Goal: Task Accomplishment & Management: Manage account settings

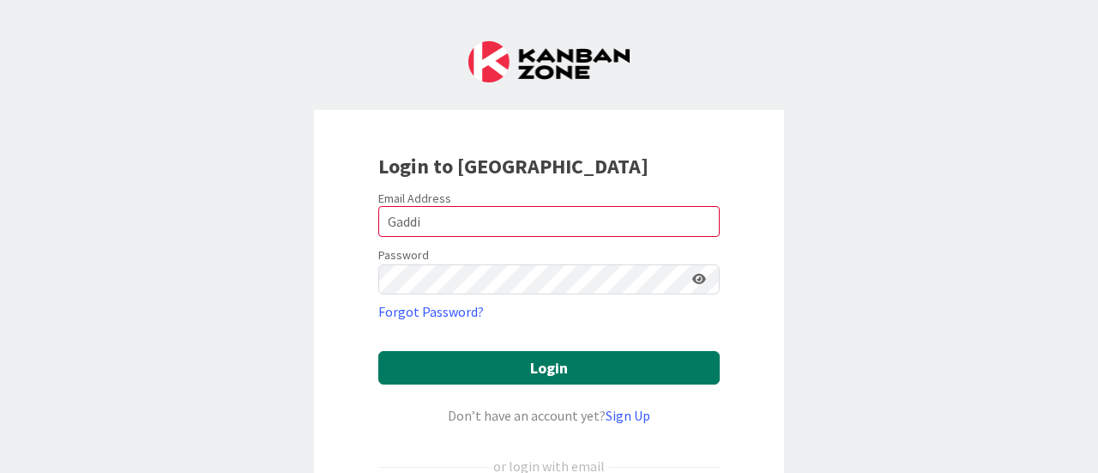
click at [534, 371] on button "Login" at bounding box center [548, 367] width 341 height 33
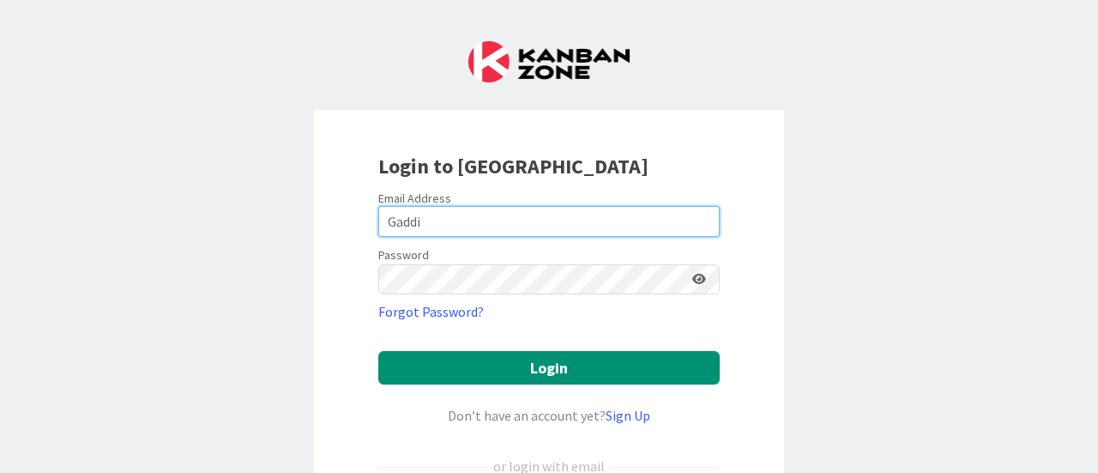
drag, startPoint x: 431, startPoint y: 220, endPoint x: 338, endPoint y: 220, distance: 92.7
click at [338, 220] on div "Login to [GEOGRAPHIC_DATA] Email Address Gaddi Password Forgot Password? Login …" at bounding box center [549, 371] width 470 height 522
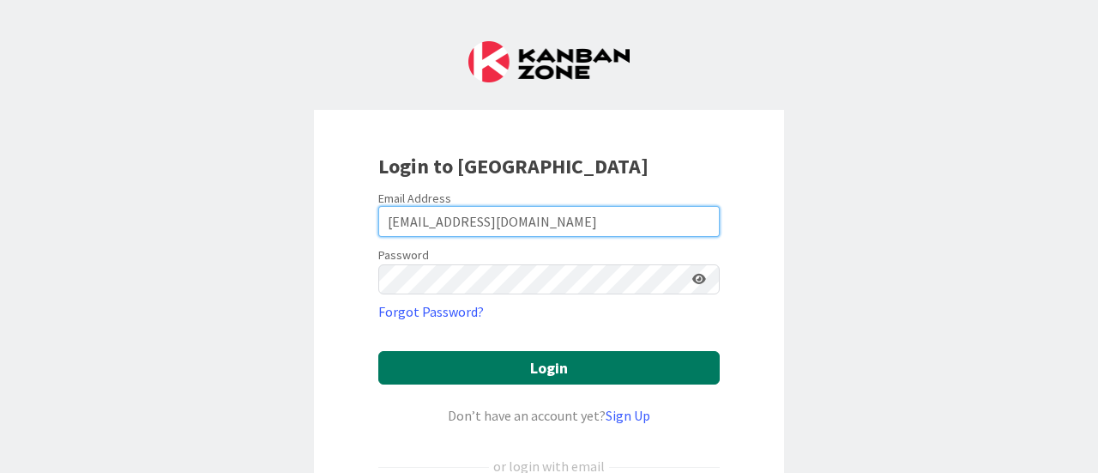
type input "[EMAIL_ADDRESS][DOMAIN_NAME]"
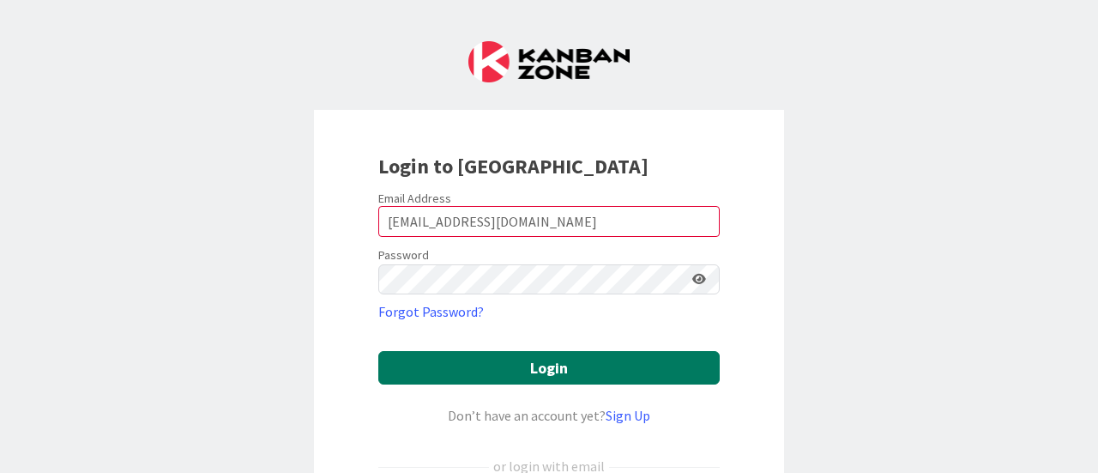
click at [528, 367] on button "Login" at bounding box center [548, 367] width 341 height 33
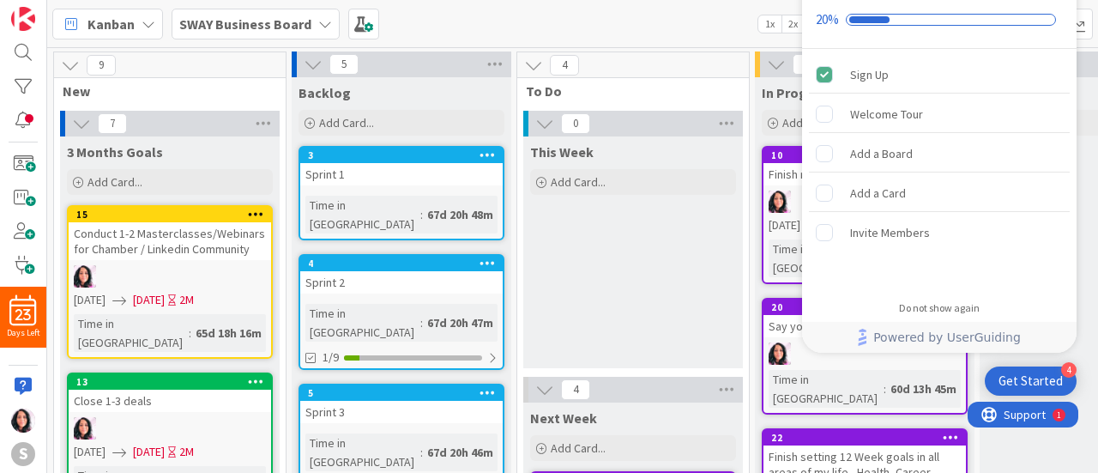
click at [318, 23] on icon at bounding box center [325, 24] width 14 height 14
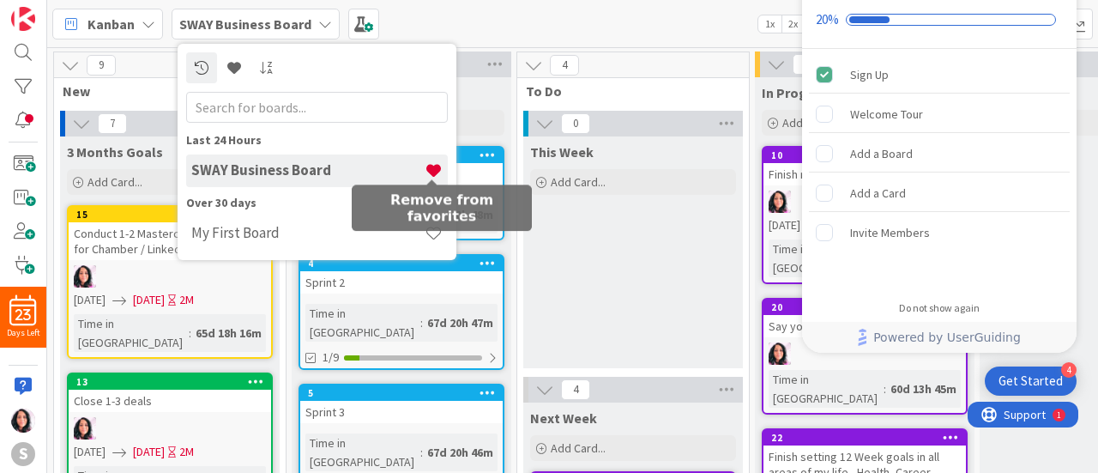
click at [429, 172] on span at bounding box center [434, 170] width 18 height 18
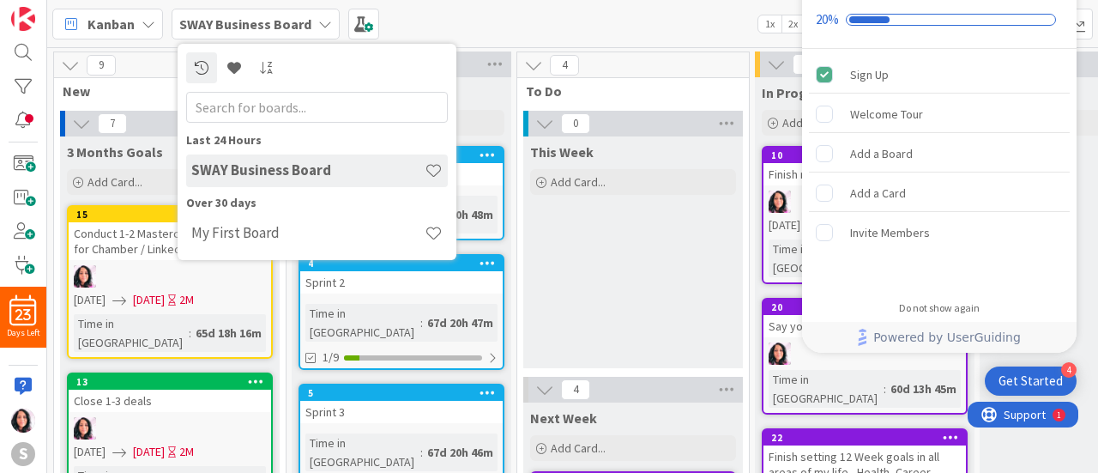
click at [149, 28] on icon at bounding box center [149, 24] width 14 height 14
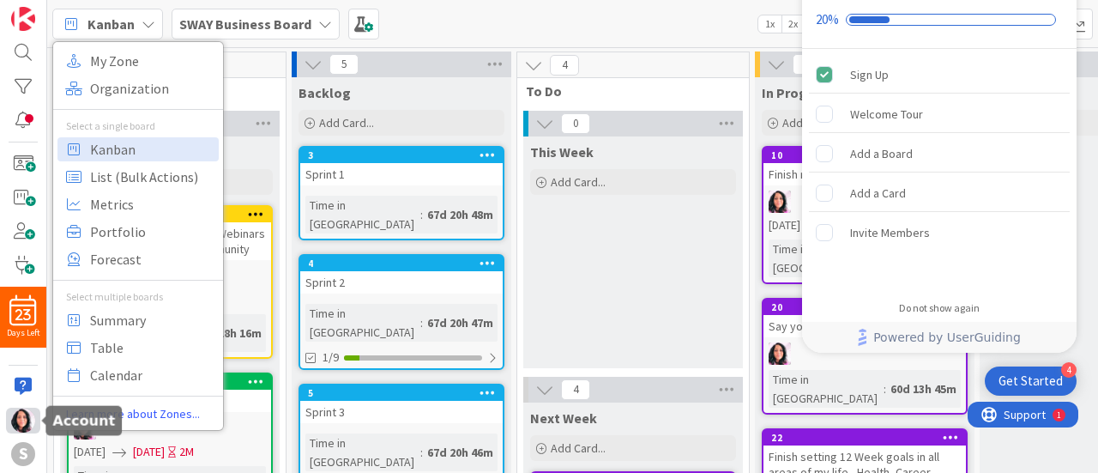
click at [23, 419] on img at bounding box center [23, 420] width 24 height 24
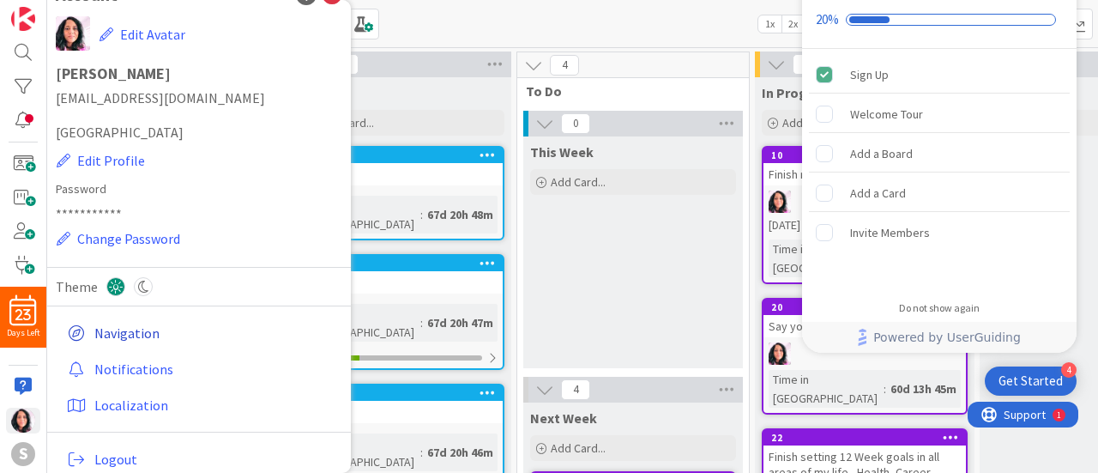
scroll to position [45, 0]
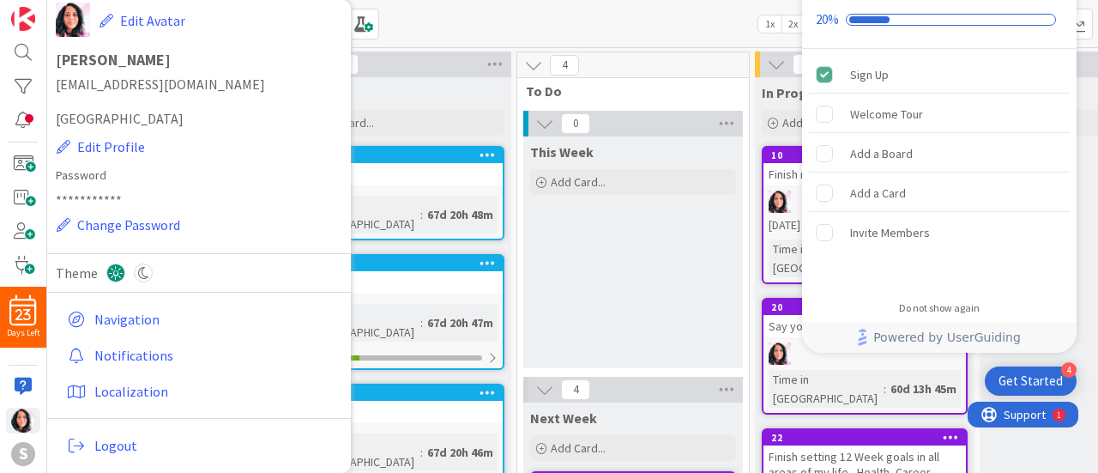
click at [586, 27] on div "Kanban My Zone Organization Select a single board Kanban List (Bulk Actions) Me…" at bounding box center [572, 23] width 1051 height 47
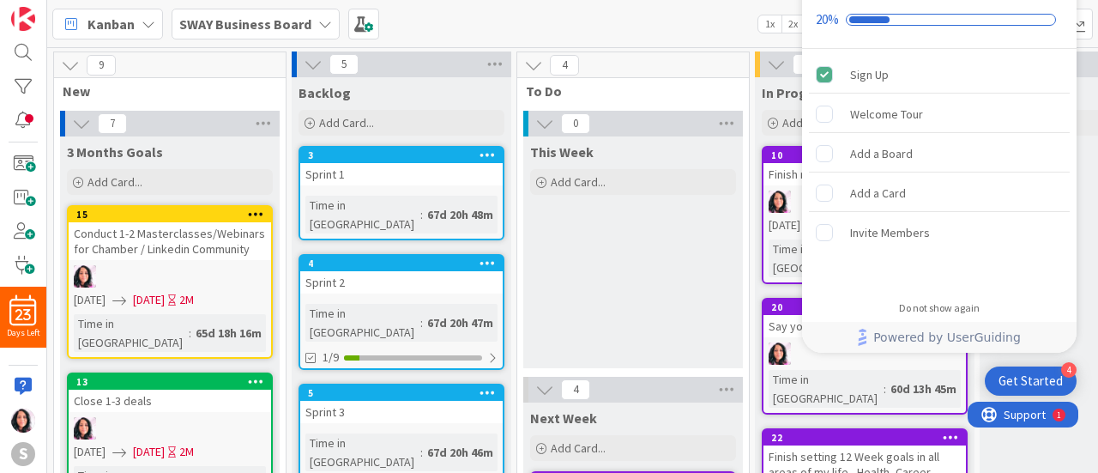
click at [706, 21] on div "Kanban My Zone Organization Select a single board Kanban List (Bulk Actions) Me…" at bounding box center [572, 23] width 1051 height 47
click at [729, 21] on div "Kanban My Zone Organization Select a single board Kanban List (Bulk Actions) Me…" at bounding box center [572, 23] width 1051 height 47
click at [949, 306] on div "Do not show again" at bounding box center [939, 308] width 81 height 14
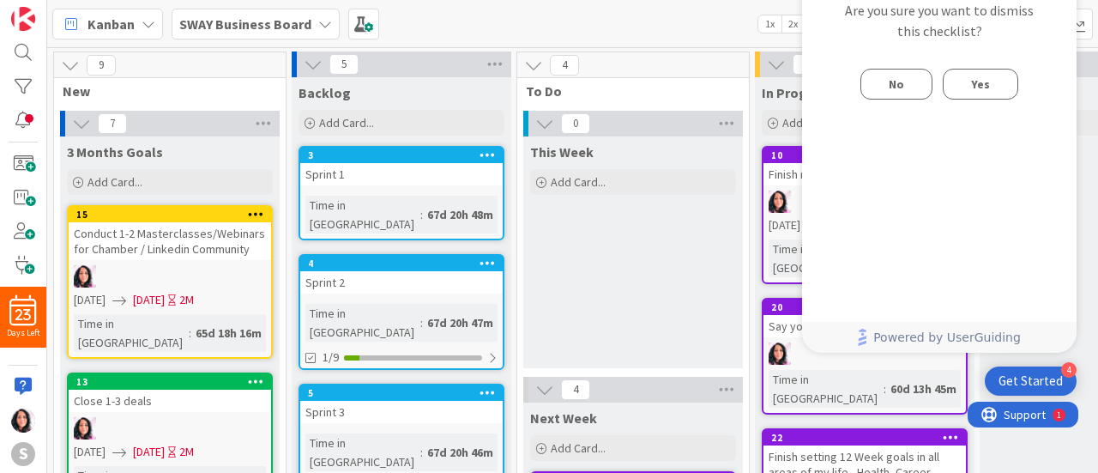
click at [982, 85] on span "Yes" at bounding box center [980, 84] width 19 height 21
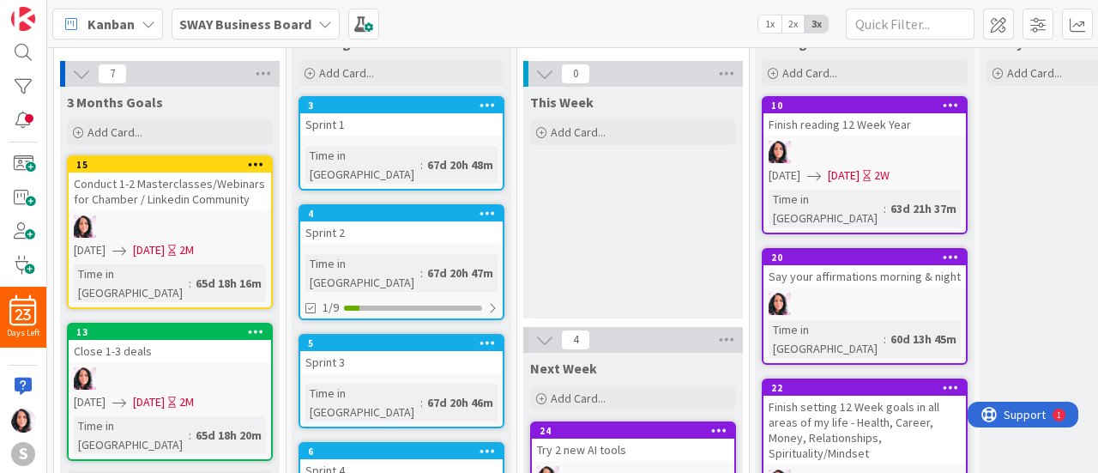
scroll to position [86, 0]
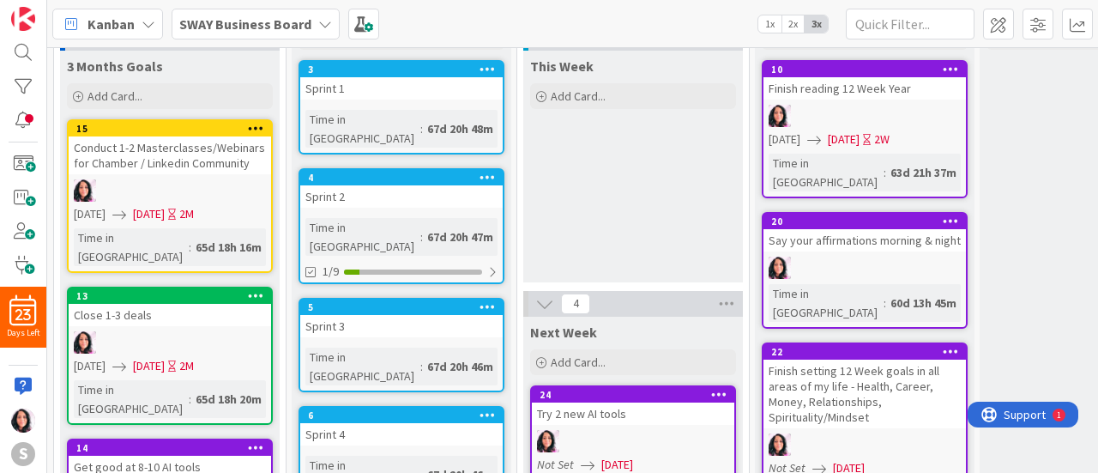
click at [250, 124] on icon at bounding box center [256, 128] width 16 height 12
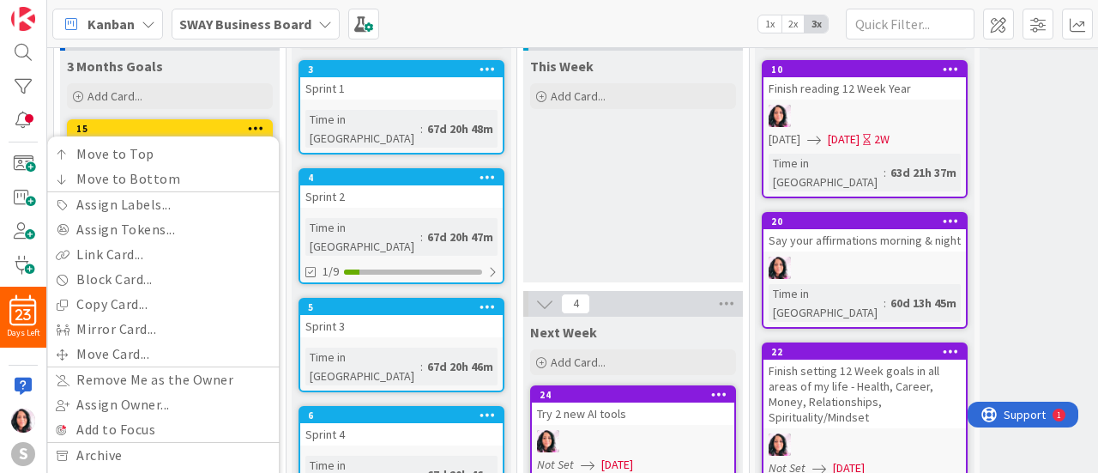
click at [644, 215] on div "This Week Add Card..." at bounding box center [633, 167] width 220 height 232
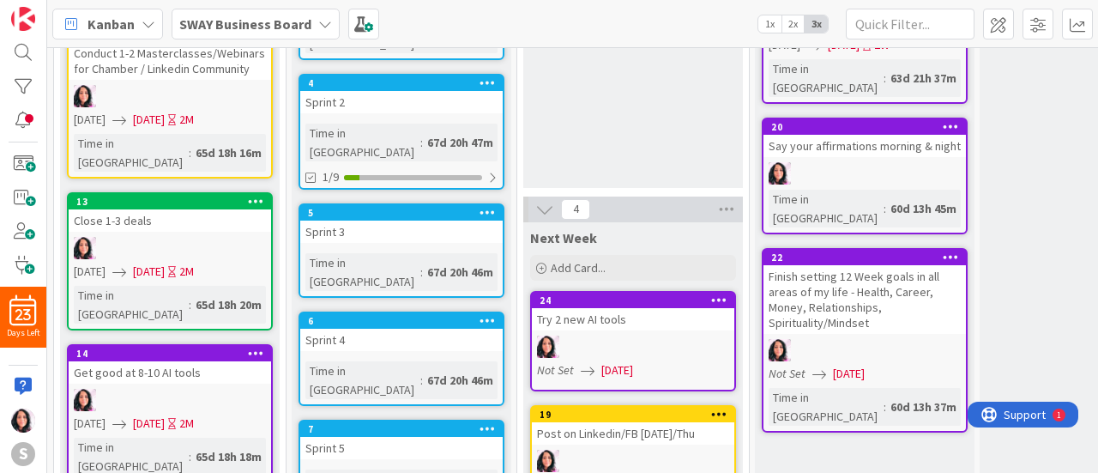
scroll to position [257, 0]
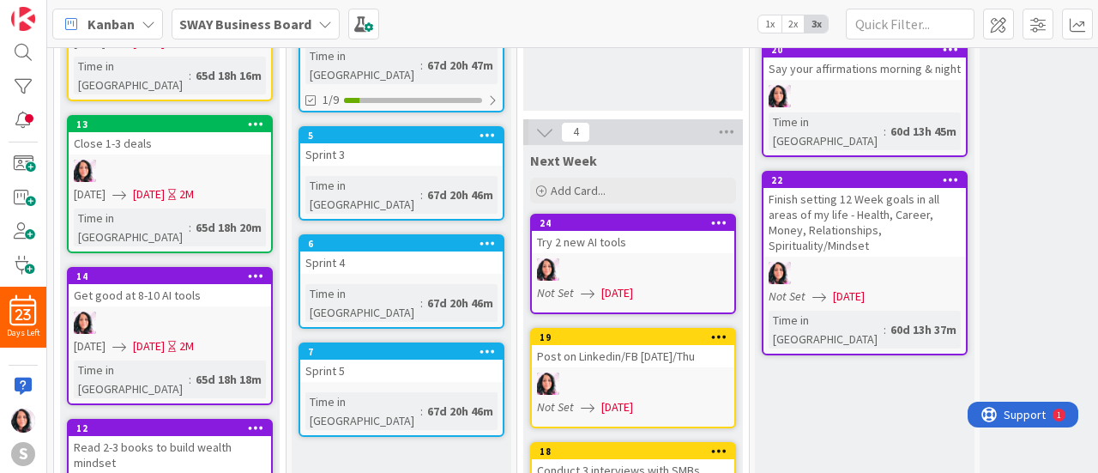
click at [255, 118] on icon at bounding box center [256, 124] width 16 height 12
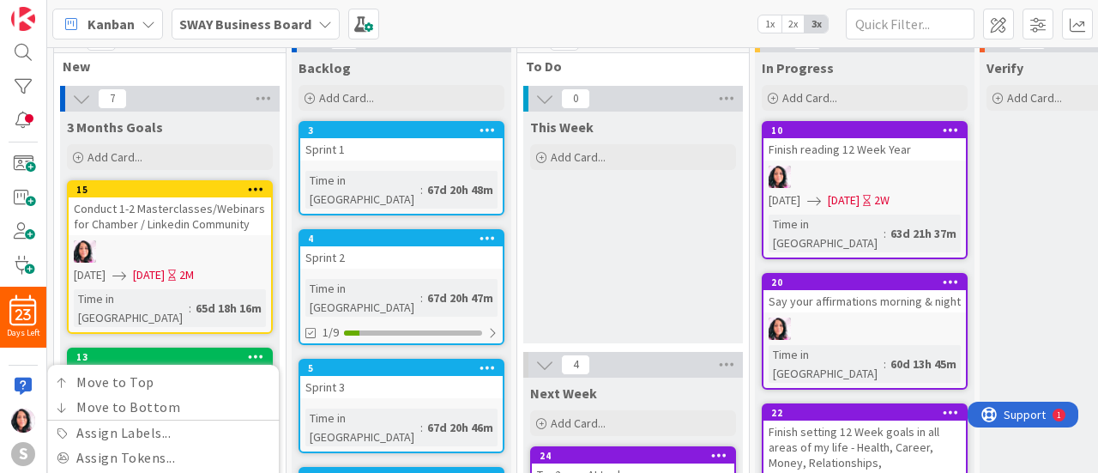
scroll to position [0, 0]
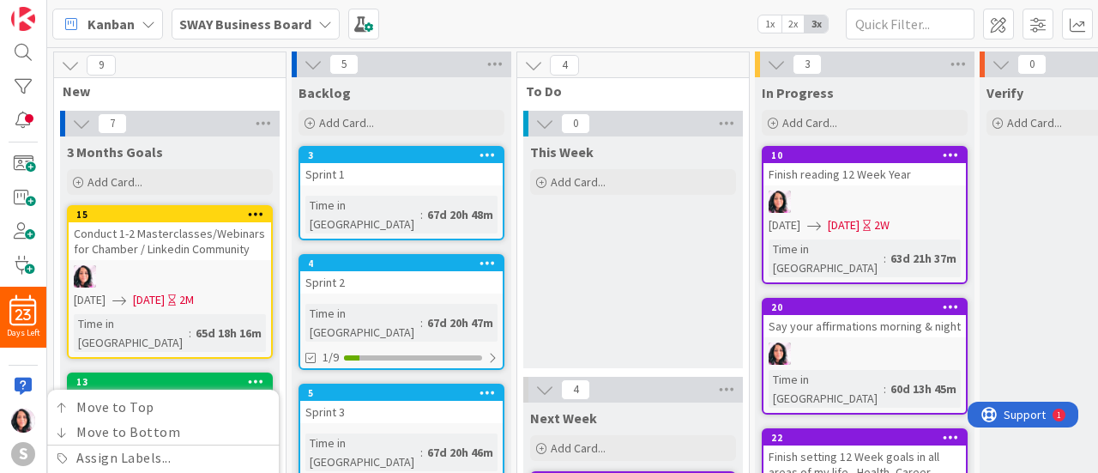
click at [640, 301] on div "This Week Add Card..." at bounding box center [633, 252] width 220 height 232
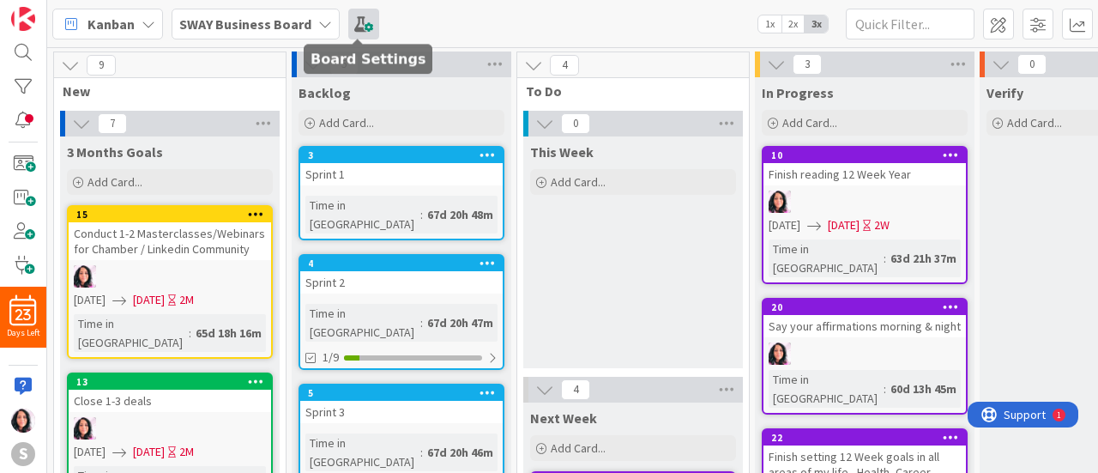
click at [362, 16] on span at bounding box center [363, 24] width 31 height 31
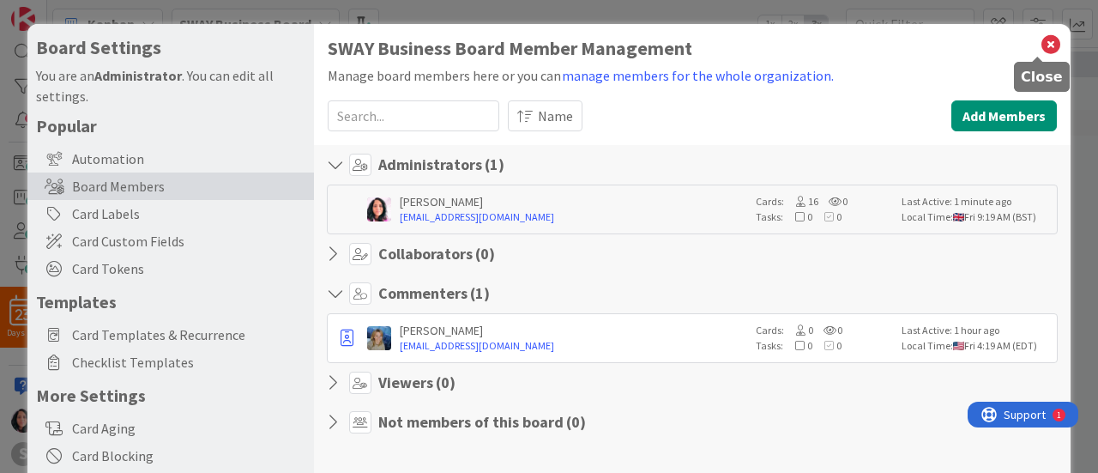
click at [1041, 39] on icon at bounding box center [1051, 45] width 22 height 24
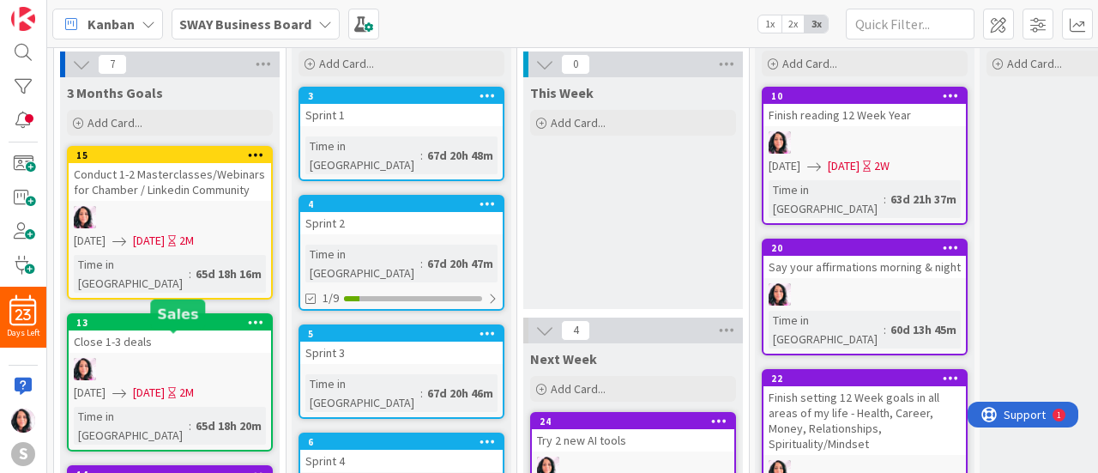
scroll to position [86, 0]
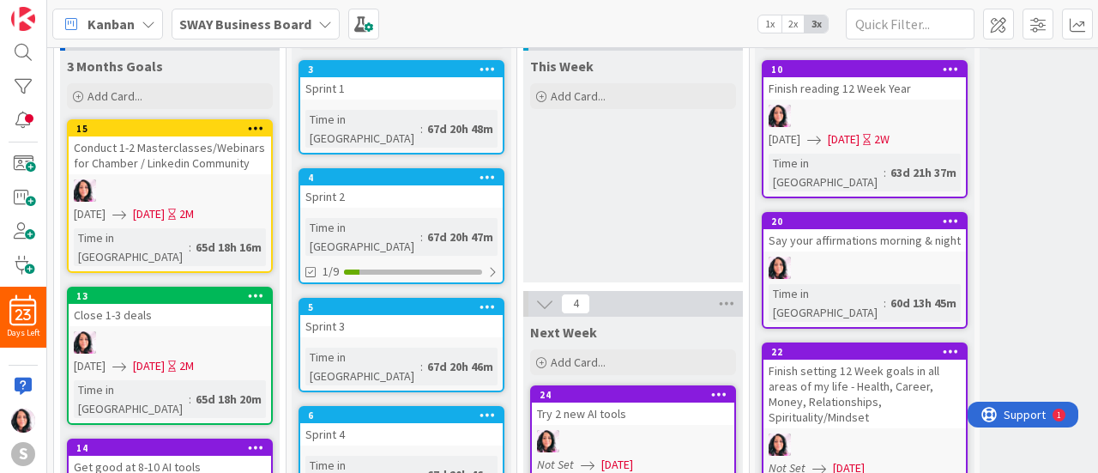
click at [254, 289] on icon at bounding box center [256, 295] width 16 height 12
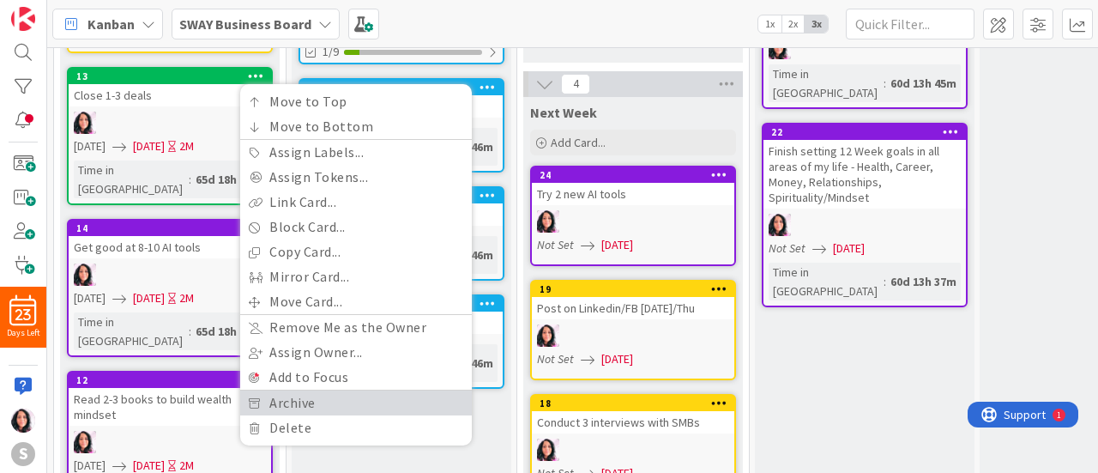
scroll to position [343, 0]
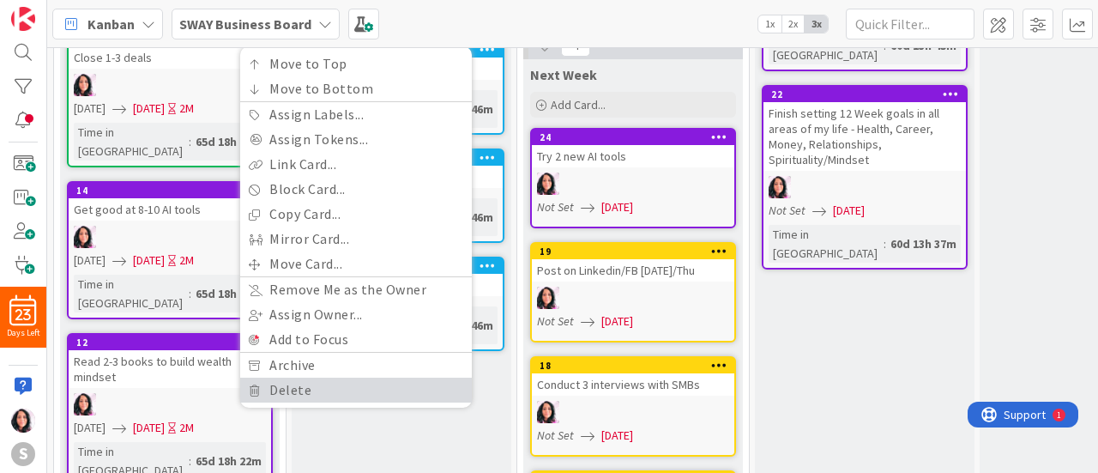
click at [278, 377] on link "Delete" at bounding box center [356, 389] width 232 height 25
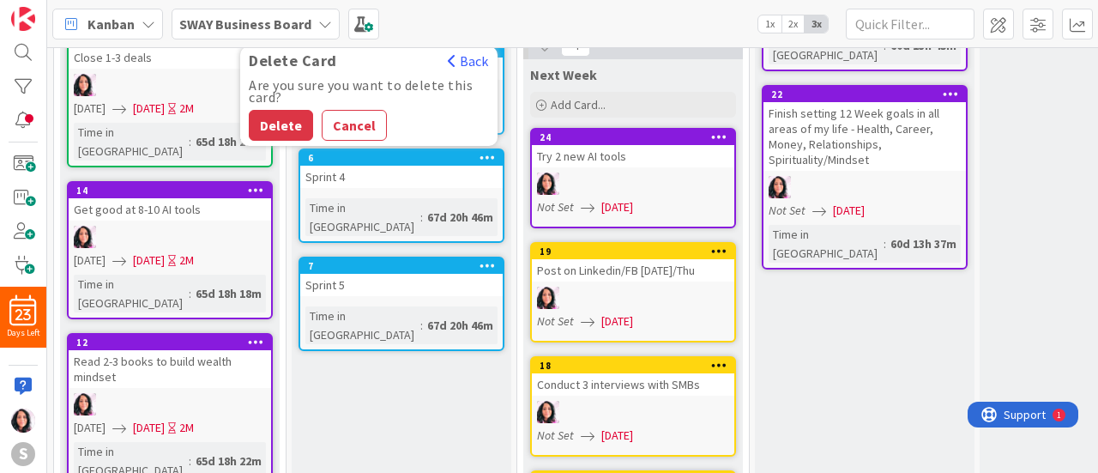
click at [272, 110] on button "Delete" at bounding box center [281, 125] width 64 height 31
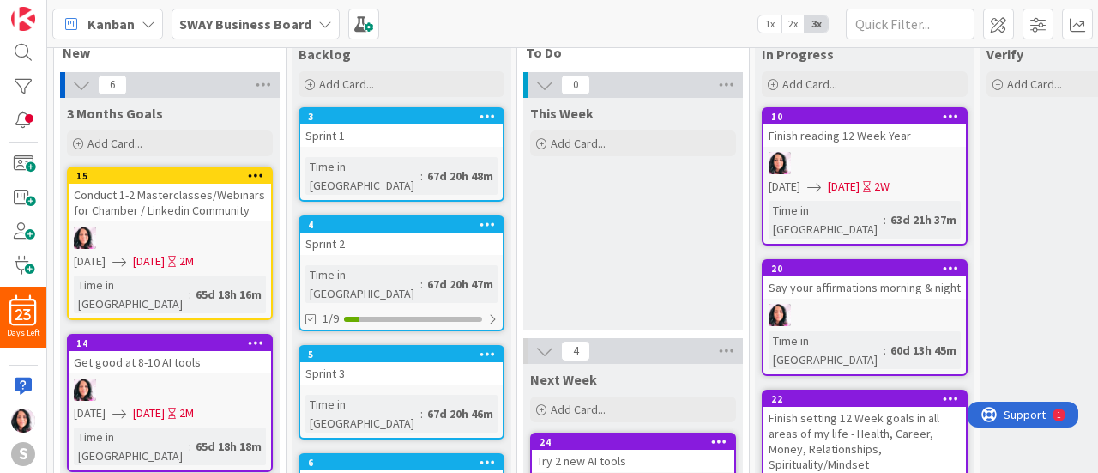
scroll to position [124, 0]
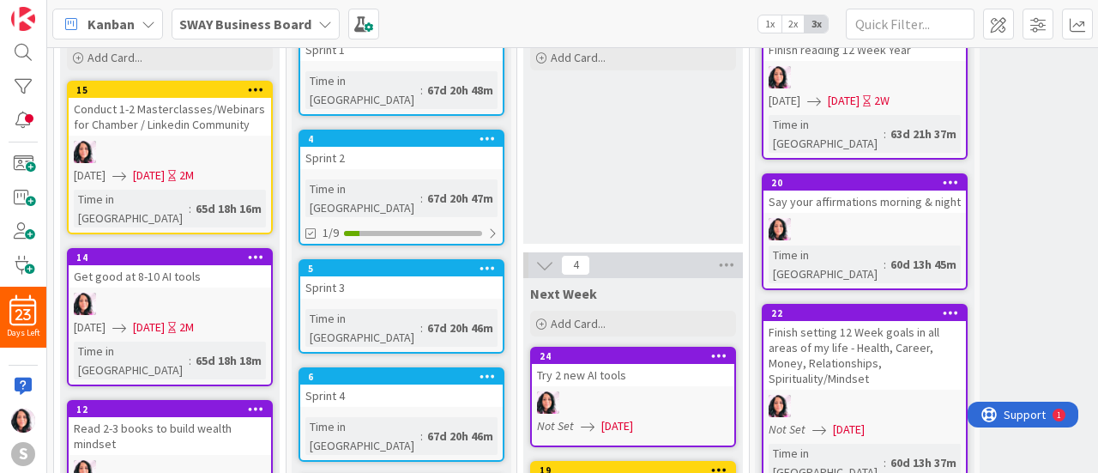
click at [252, 250] on icon at bounding box center [256, 256] width 16 height 12
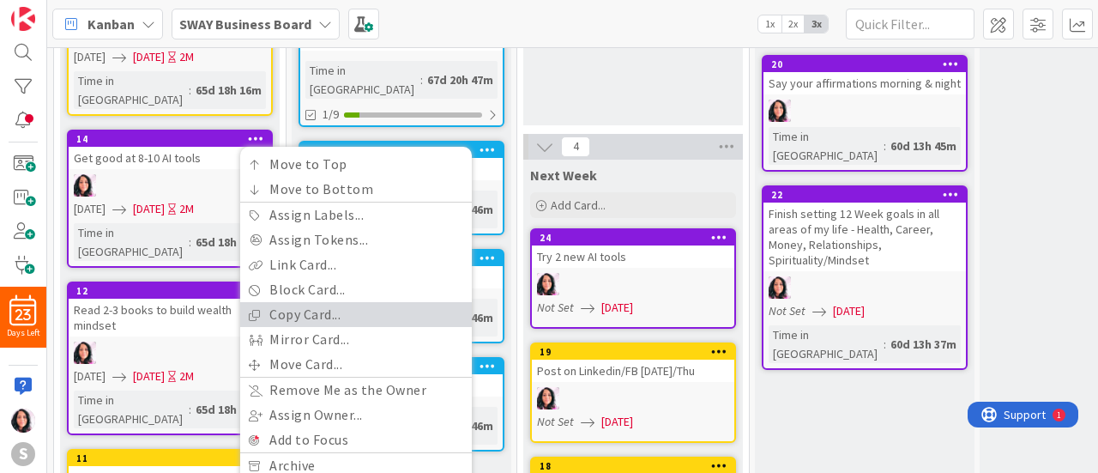
scroll to position [296, 0]
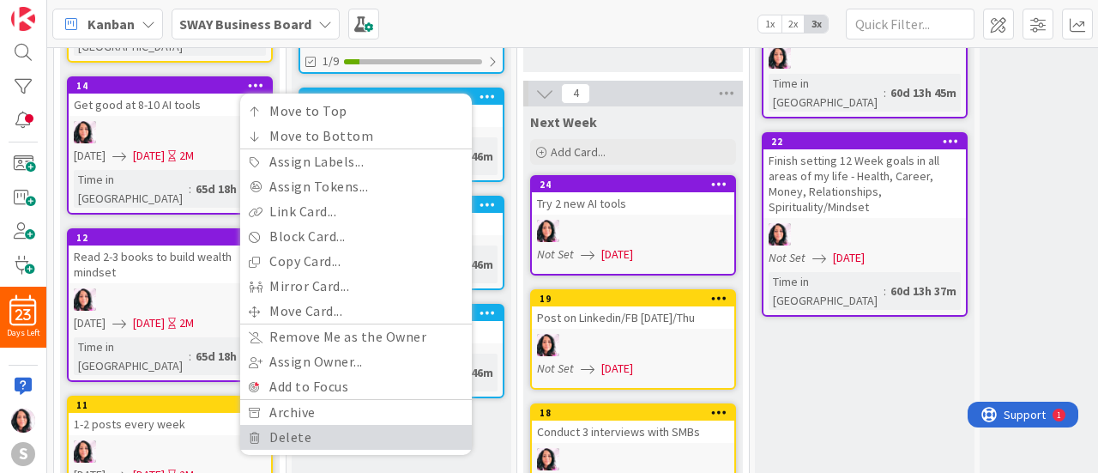
click at [289, 425] on link "Delete" at bounding box center [356, 437] width 232 height 25
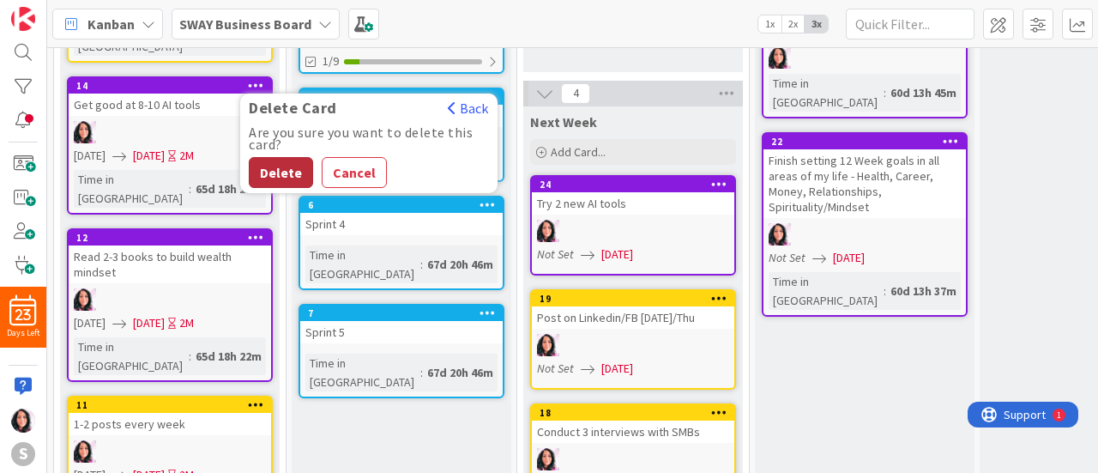
click at [272, 157] on button "Delete" at bounding box center [281, 172] width 64 height 31
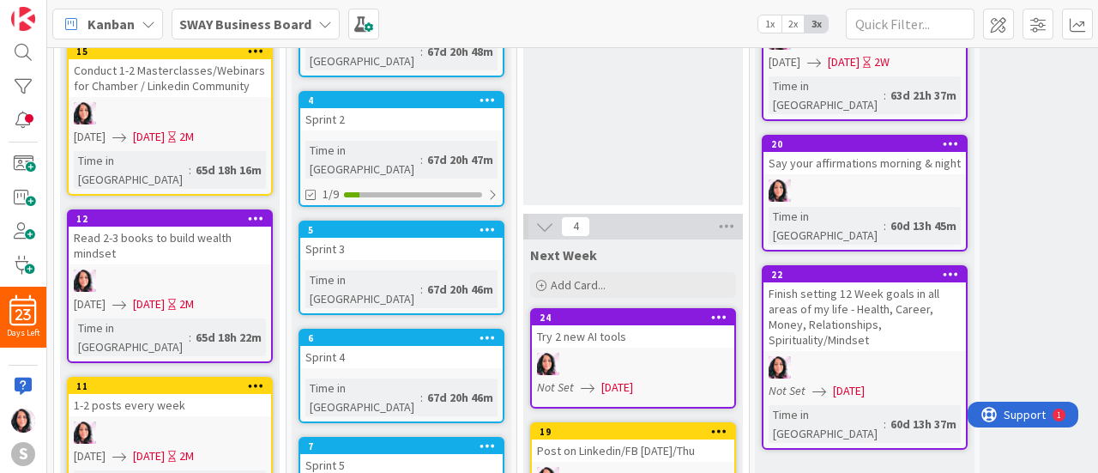
click at [258, 212] on icon at bounding box center [256, 218] width 16 height 12
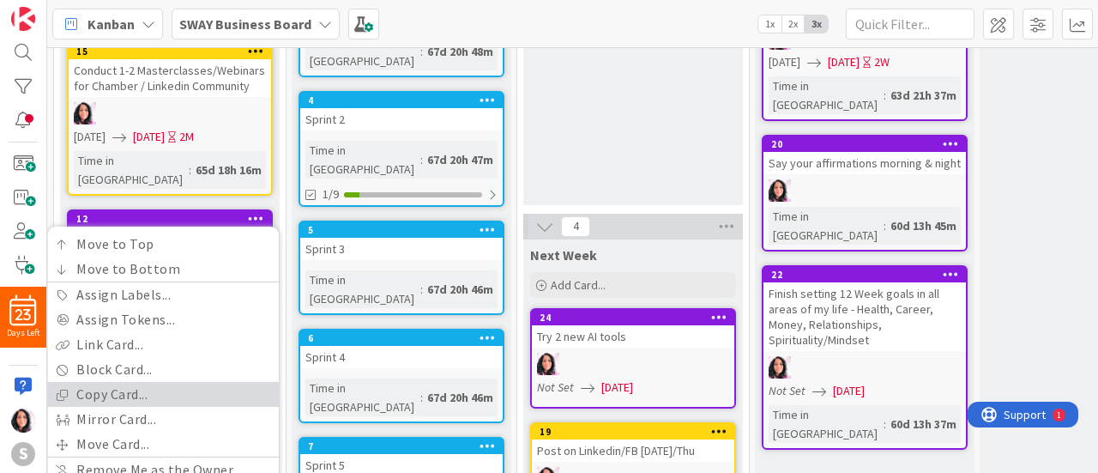
scroll to position [420, 0]
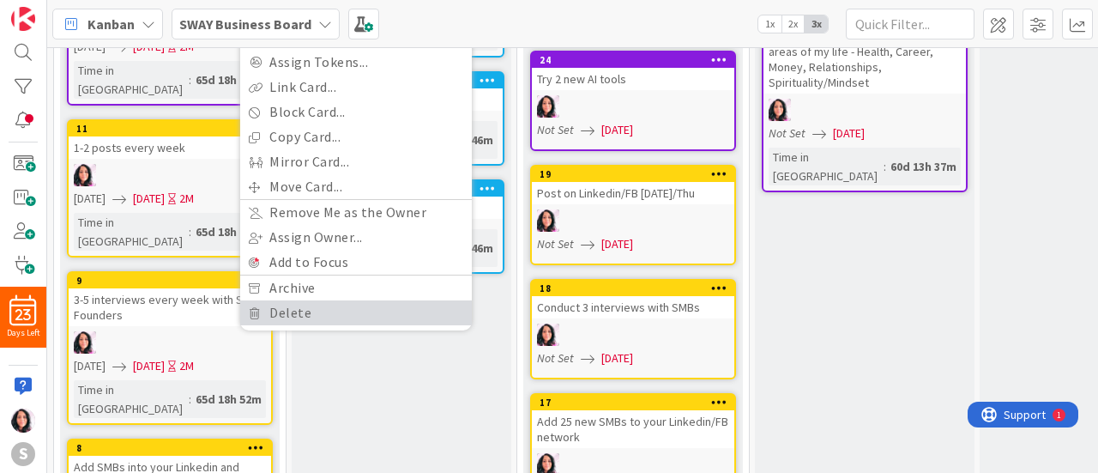
click at [311, 300] on link "Delete" at bounding box center [356, 312] width 232 height 25
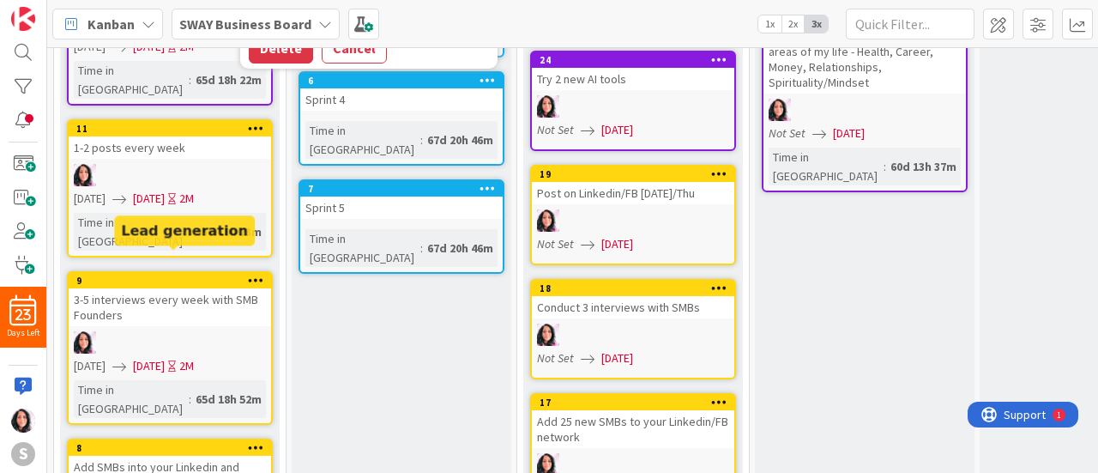
scroll to position [335, 0]
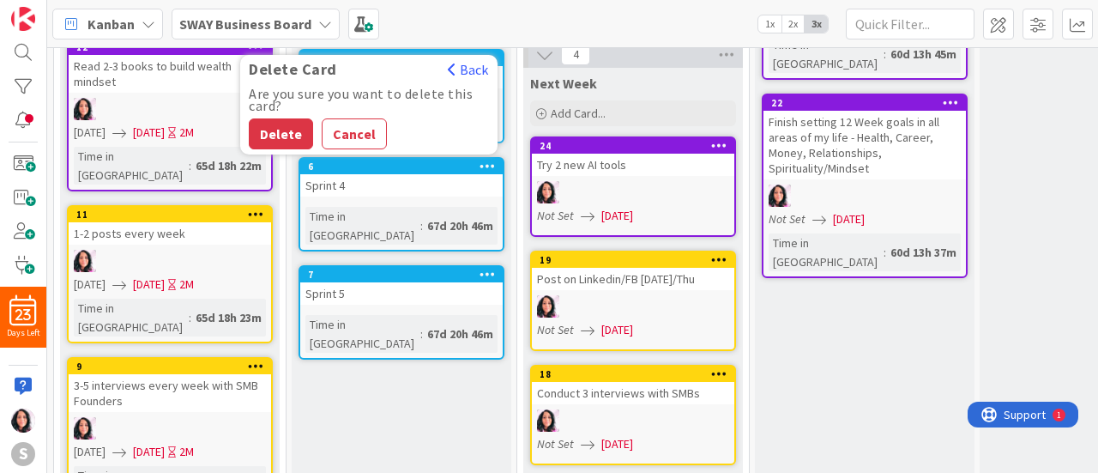
click at [259, 208] on icon at bounding box center [256, 214] width 16 height 12
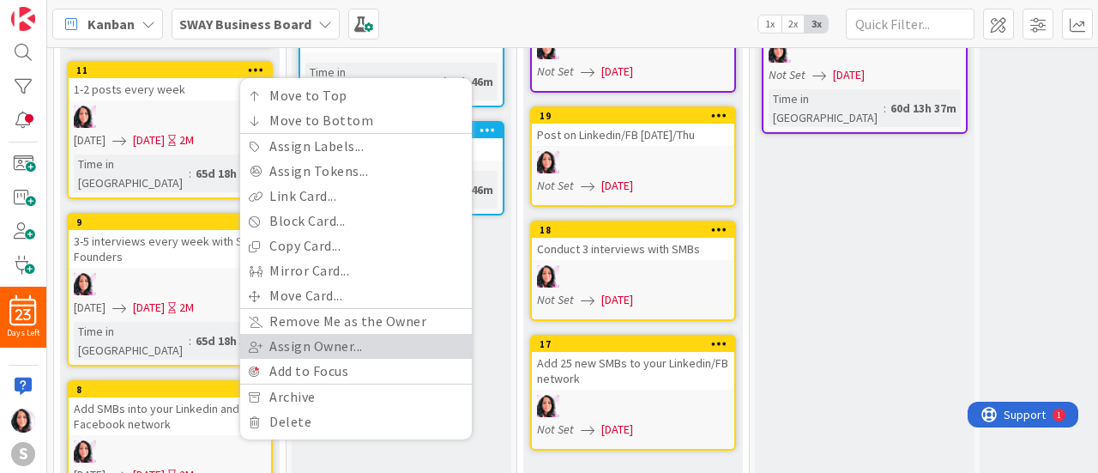
scroll to position [506, 0]
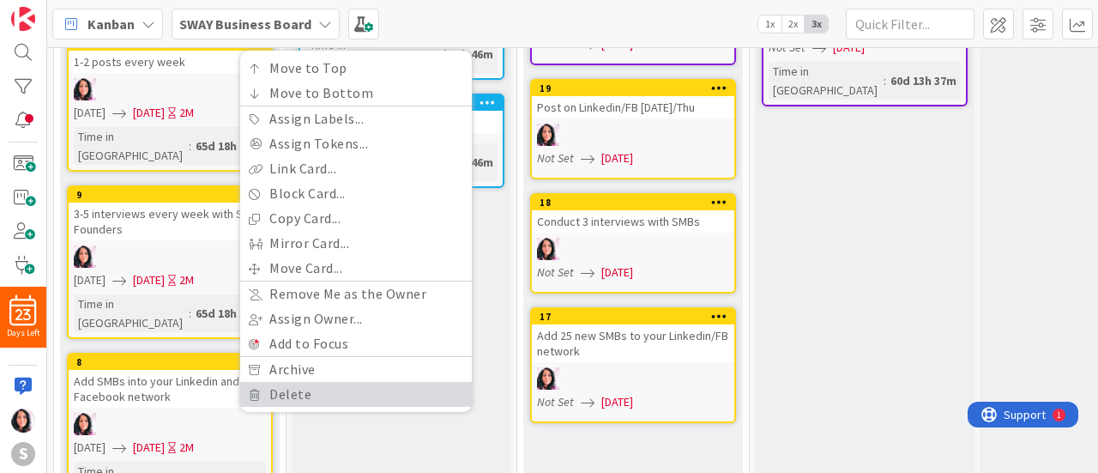
click at [318, 382] on link "Delete" at bounding box center [356, 394] width 232 height 25
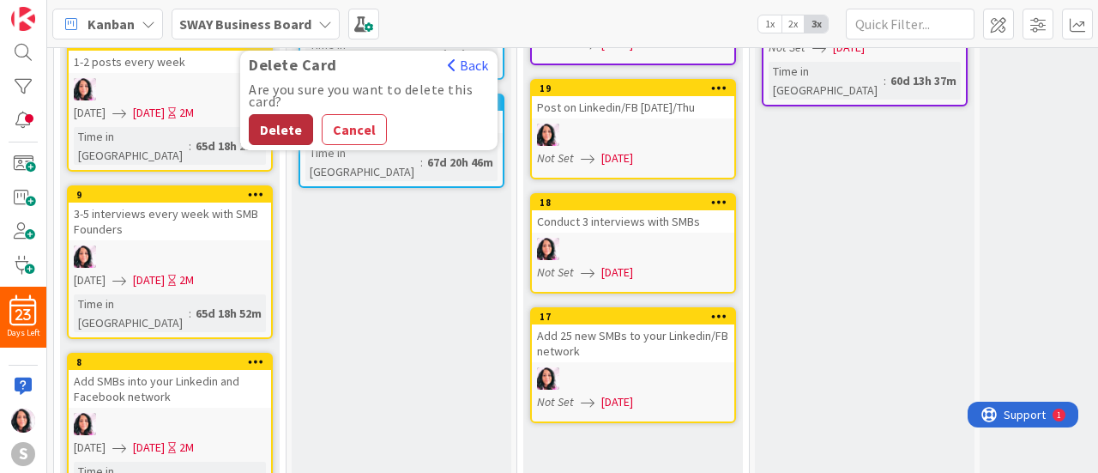
click at [287, 114] on button "Delete" at bounding box center [281, 129] width 64 height 31
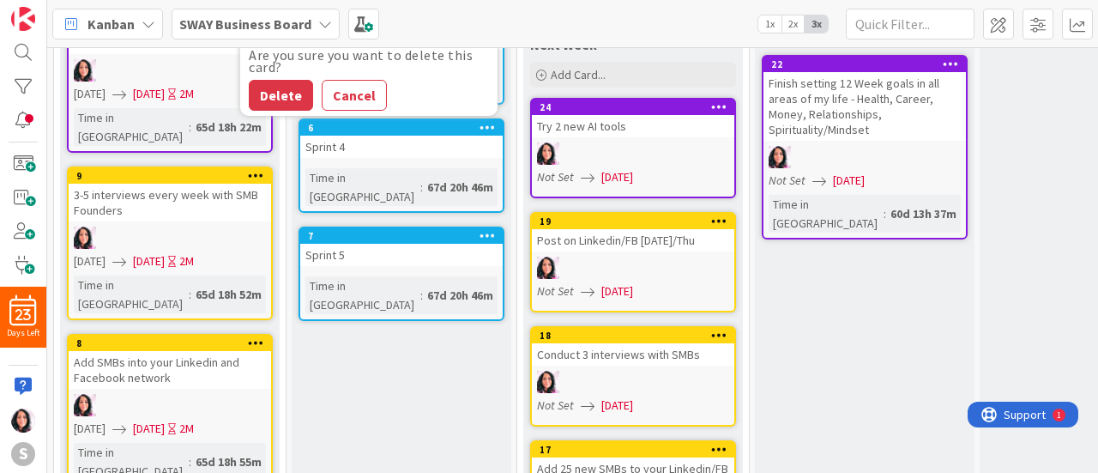
click at [254, 169] on icon at bounding box center [256, 175] width 16 height 12
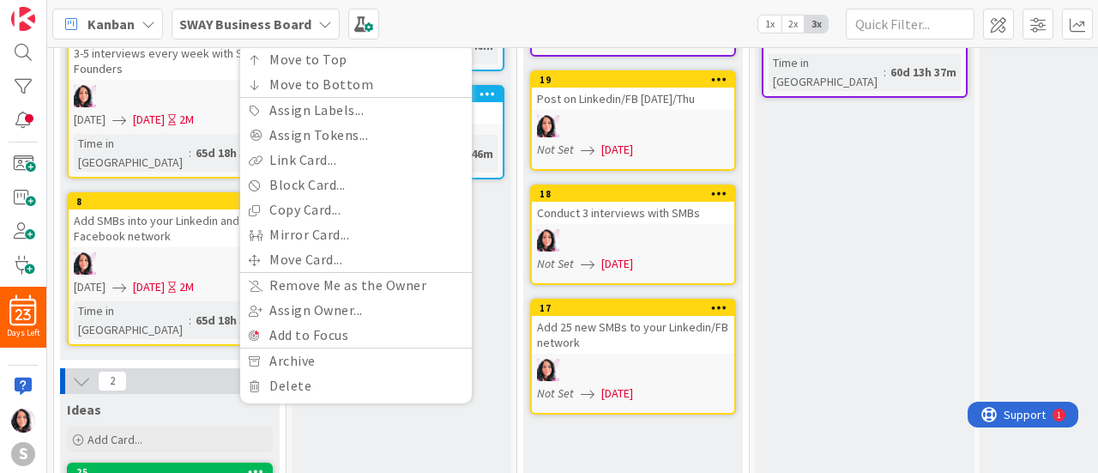
scroll to position [545, 0]
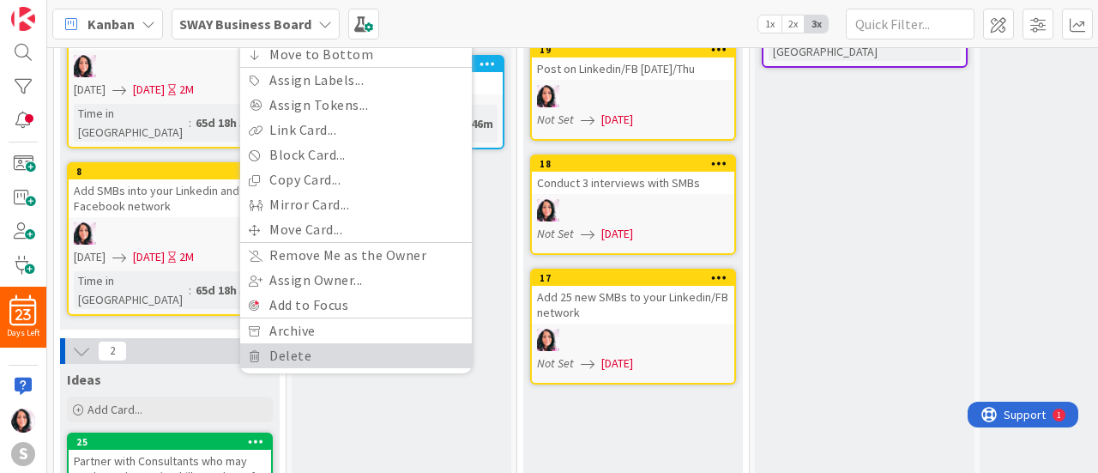
click at [310, 343] on link "Delete" at bounding box center [356, 355] width 232 height 25
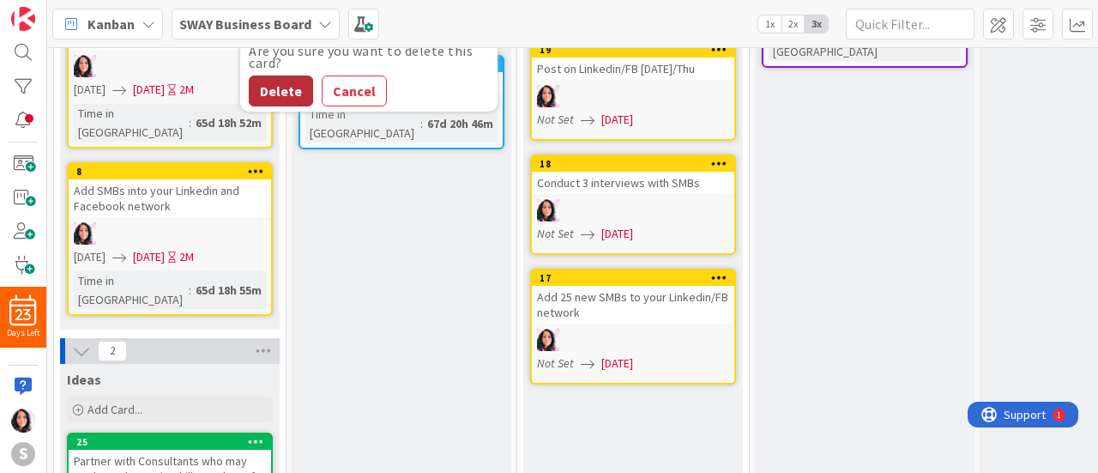
click at [294, 75] on button "Delete" at bounding box center [281, 90] width 64 height 31
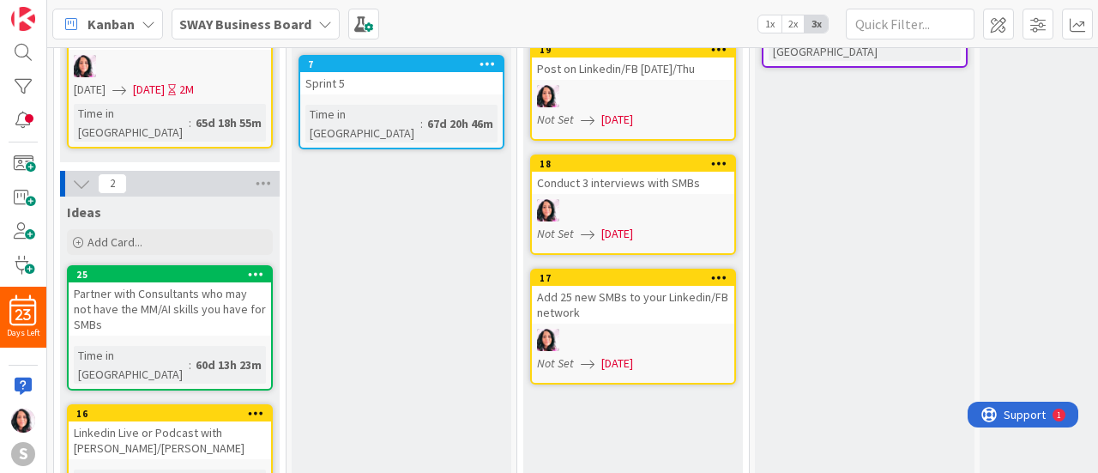
scroll to position [396, 0]
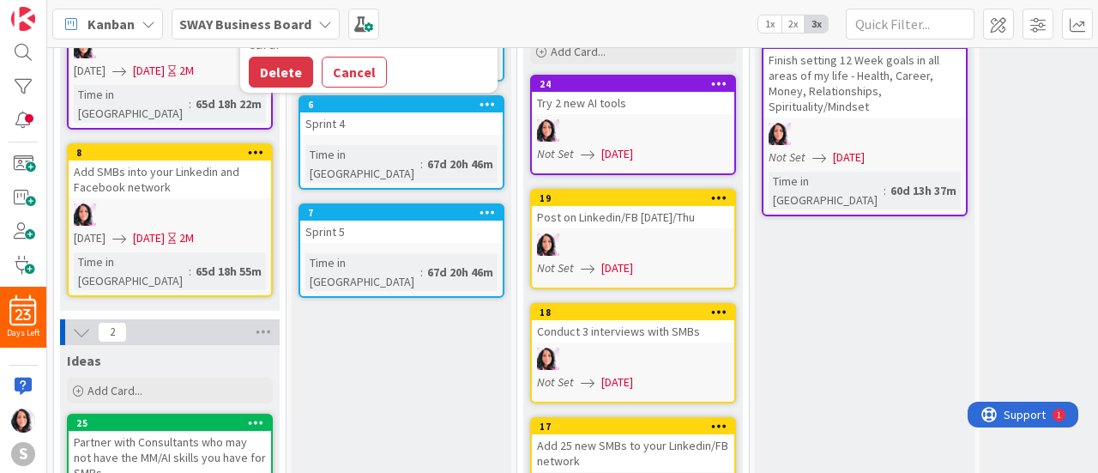
click at [250, 146] on icon at bounding box center [256, 152] width 16 height 12
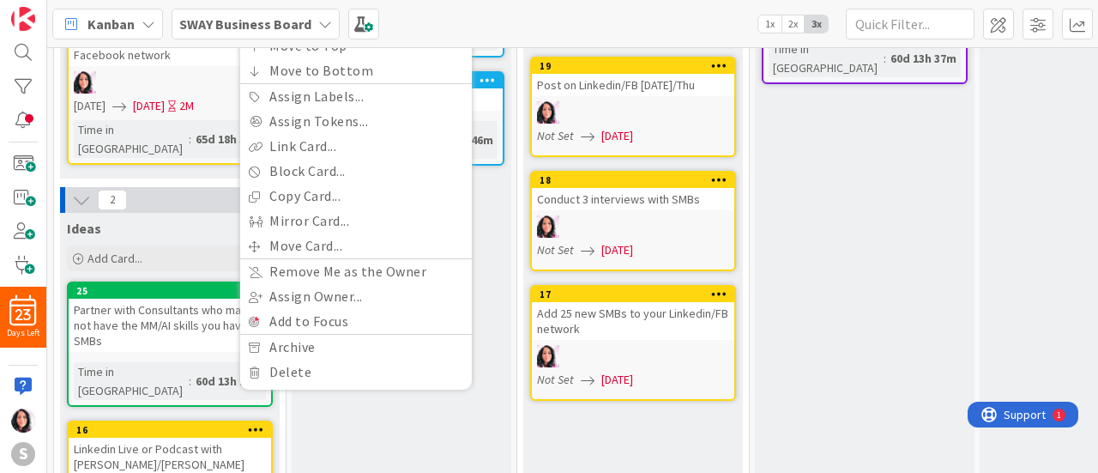
scroll to position [535, 0]
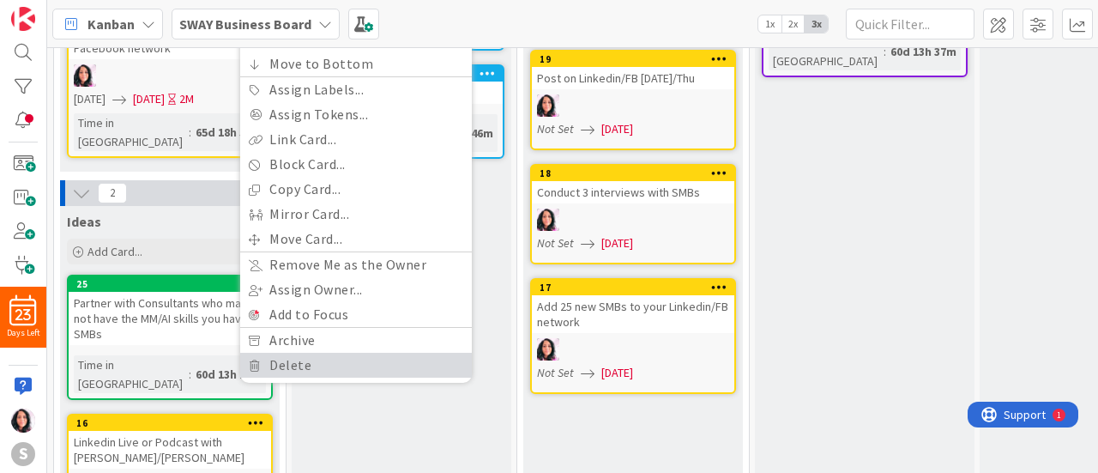
click at [292, 353] on link "Delete" at bounding box center [356, 365] width 232 height 25
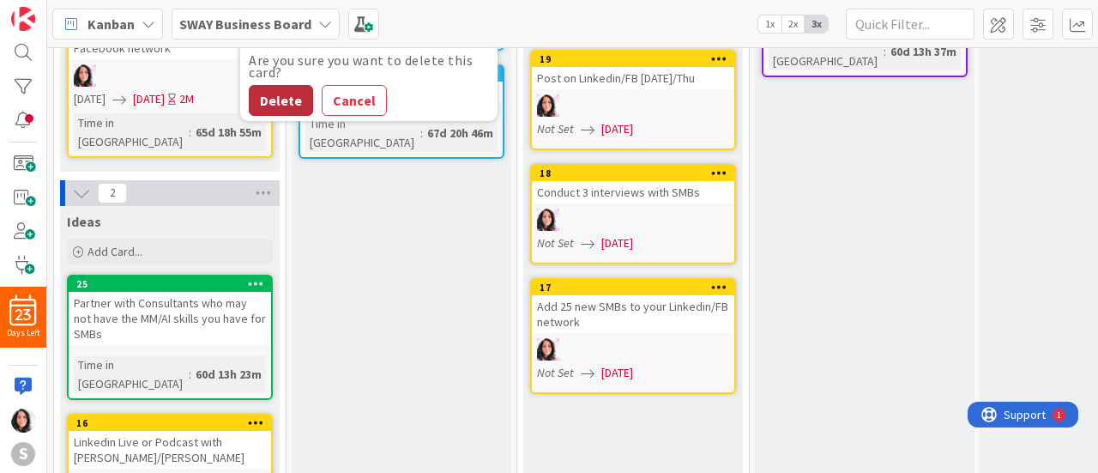
click at [272, 85] on button "Delete" at bounding box center [281, 100] width 64 height 31
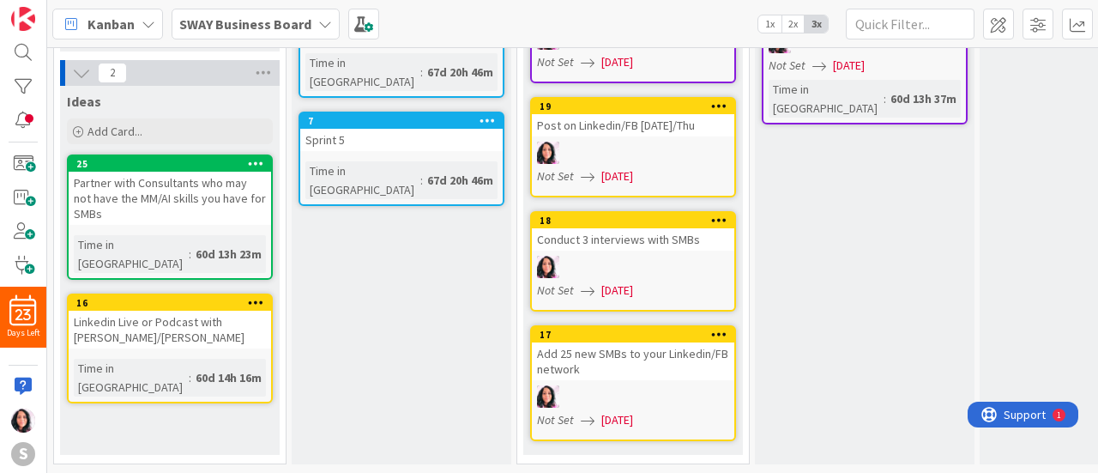
scroll to position [499, 0]
click at [254, 296] on icon at bounding box center [256, 302] width 16 height 12
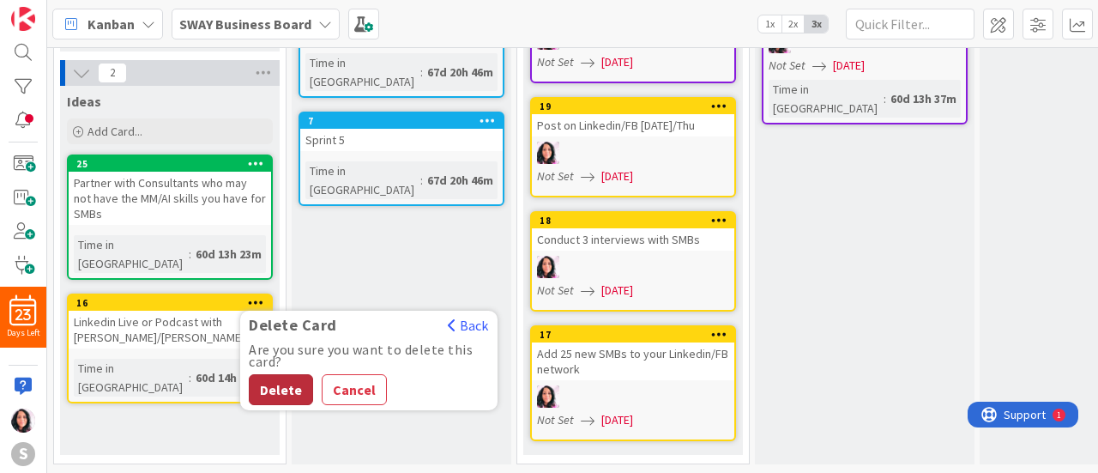
click at [275, 374] on button "Delete" at bounding box center [281, 389] width 64 height 31
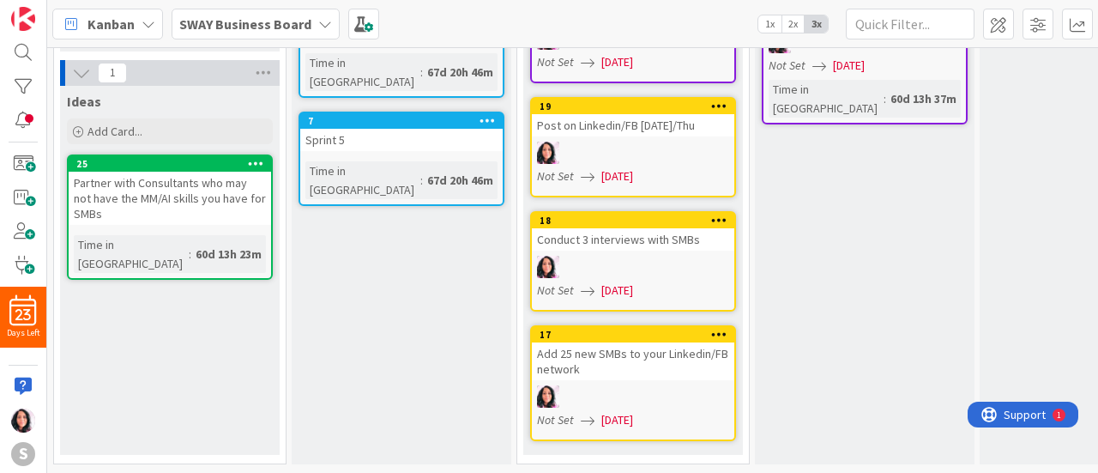
click at [256, 157] on icon at bounding box center [256, 163] width 16 height 12
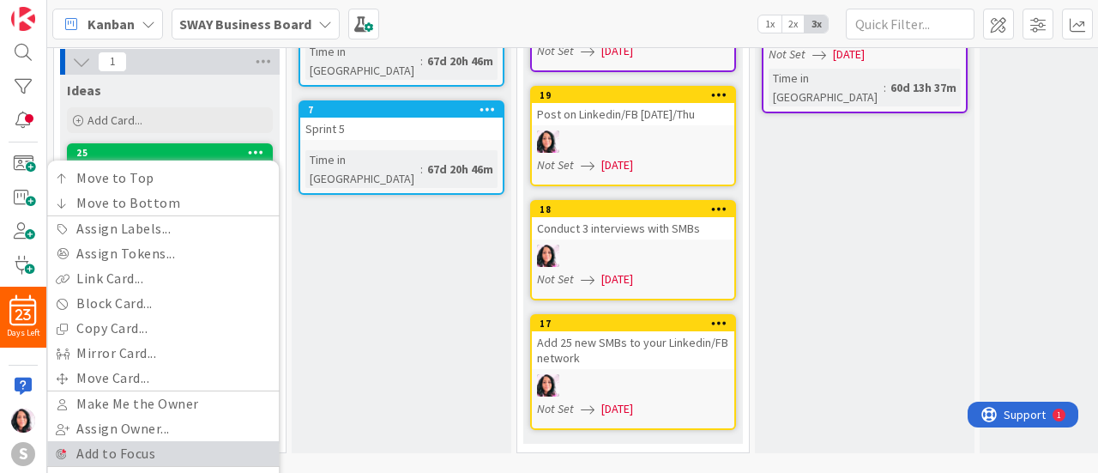
scroll to position [522, 0]
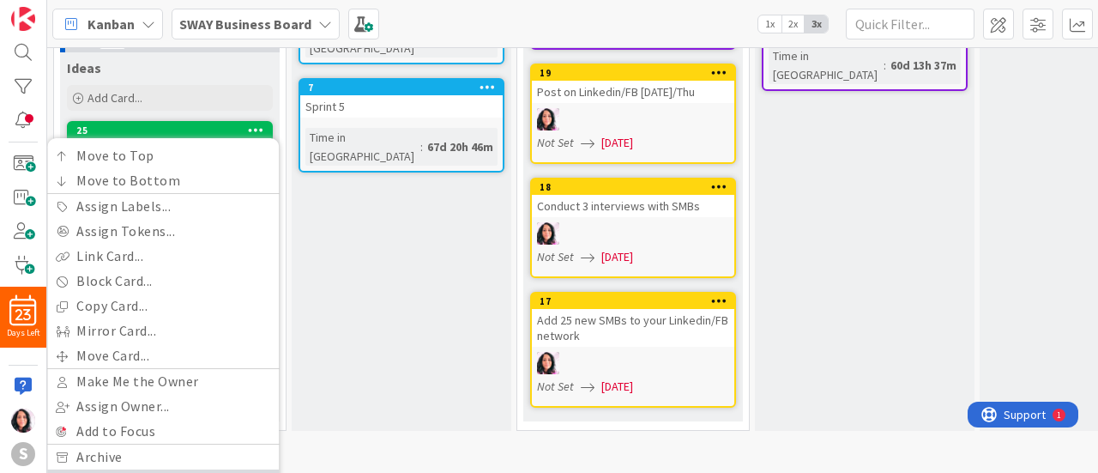
click at [189, 469] on link "Delete" at bounding box center [163, 481] width 232 height 25
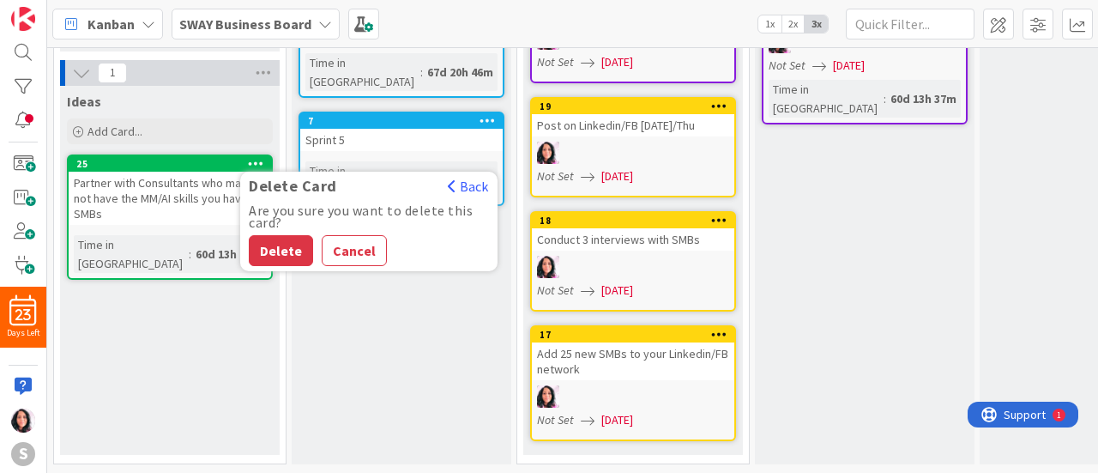
scroll to position [499, 0]
click at [292, 235] on button "Delete" at bounding box center [281, 250] width 64 height 31
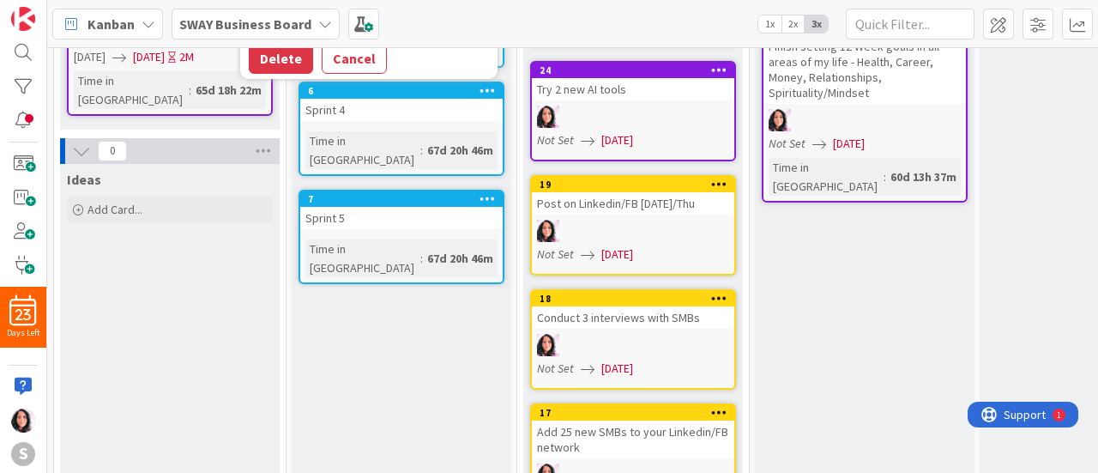
scroll to position [242, 0]
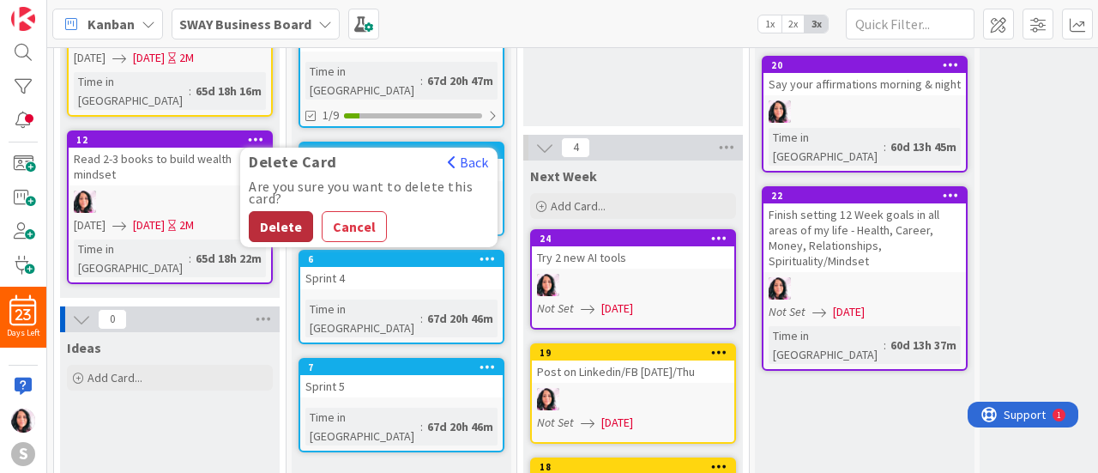
click at [281, 211] on button "Delete" at bounding box center [281, 226] width 64 height 31
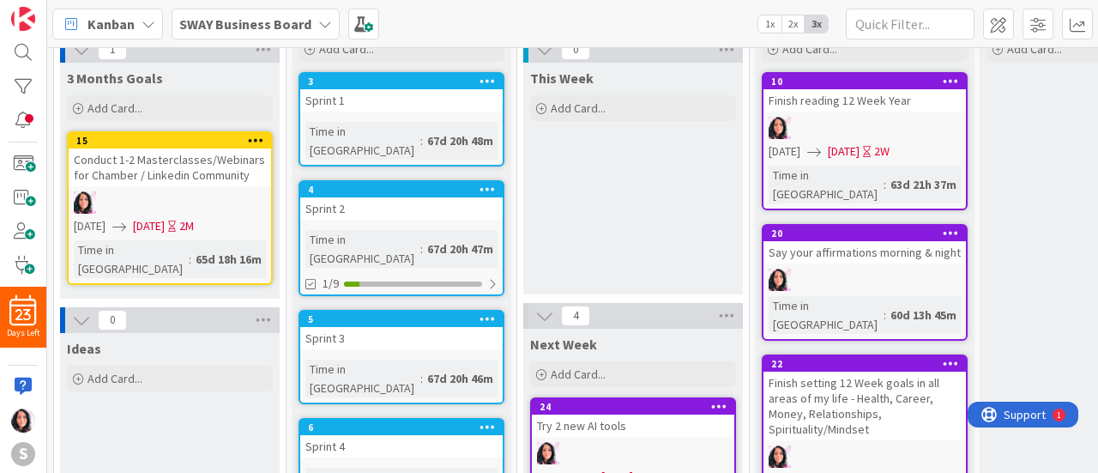
scroll to position [70, 0]
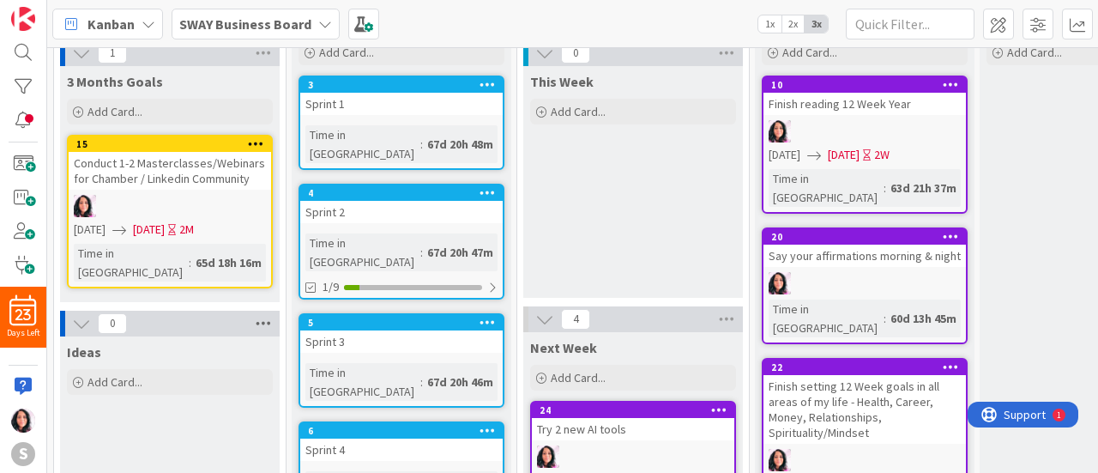
click at [269, 317] on icon at bounding box center [263, 324] width 22 height 26
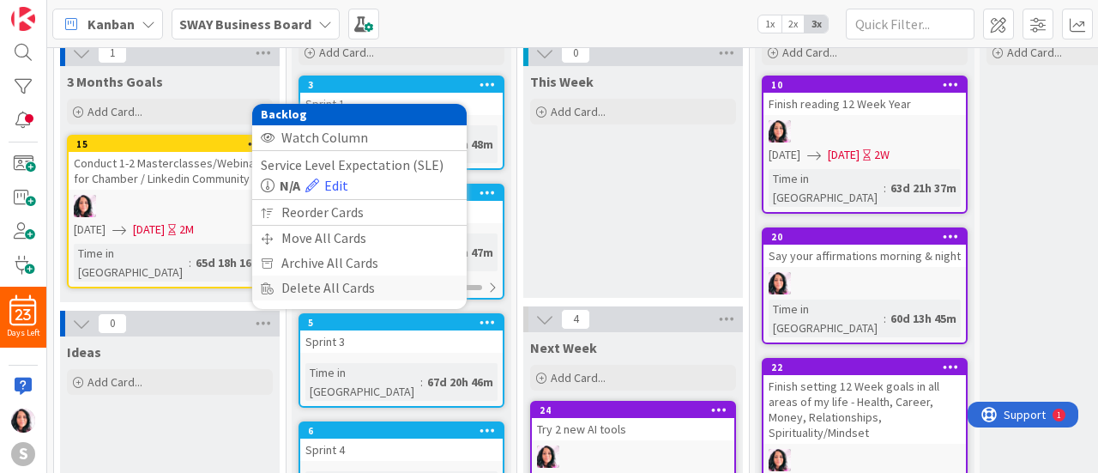
click at [304, 287] on div "Delete All Cards" at bounding box center [359, 287] width 214 height 25
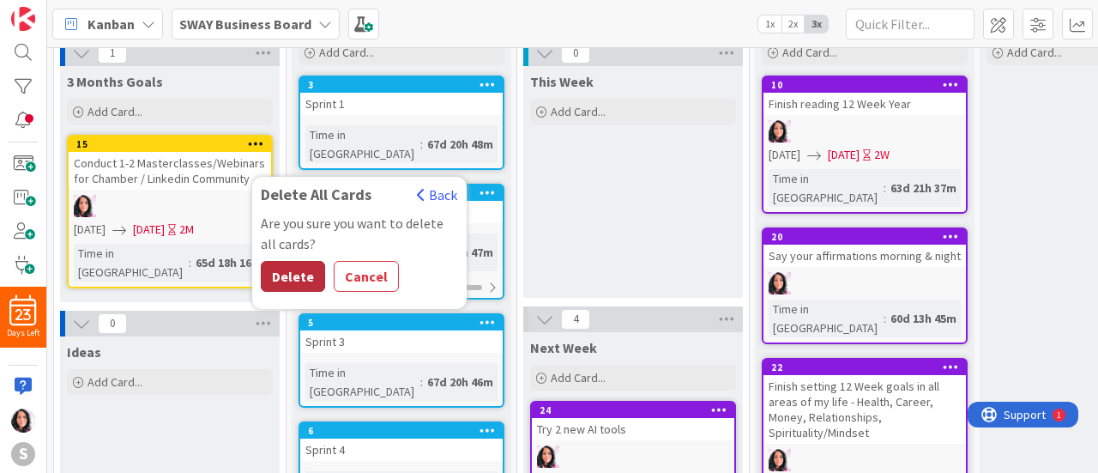
click at [287, 265] on button "Delete" at bounding box center [293, 276] width 64 height 31
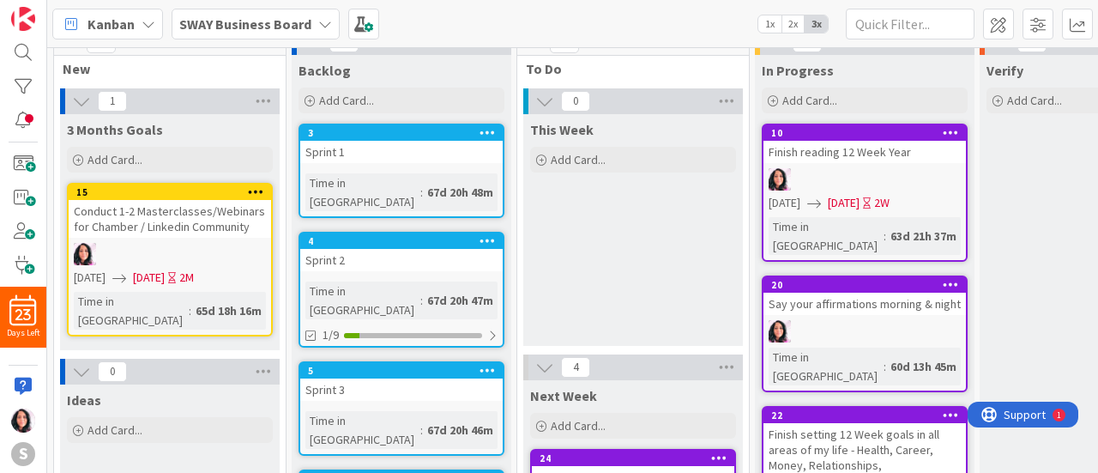
scroll to position [0, 0]
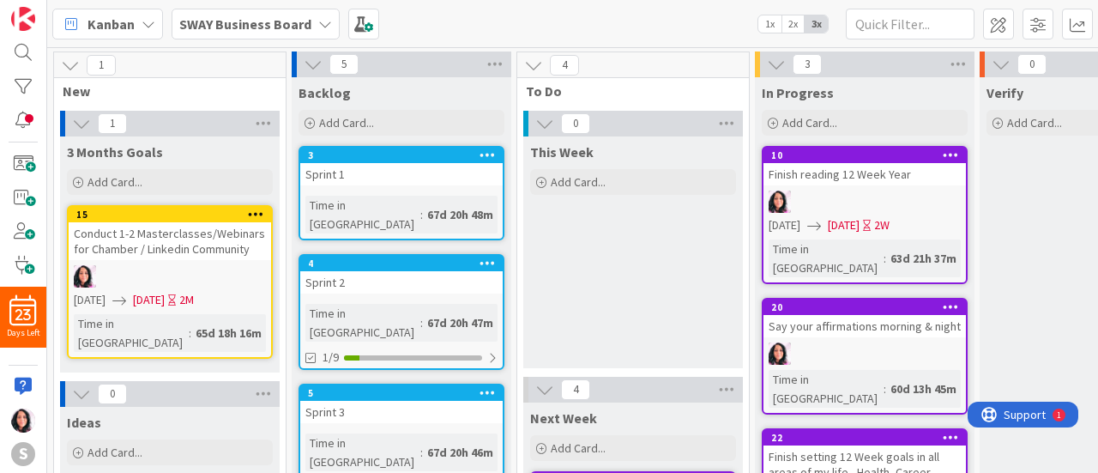
click at [251, 212] on icon at bounding box center [256, 214] width 16 height 12
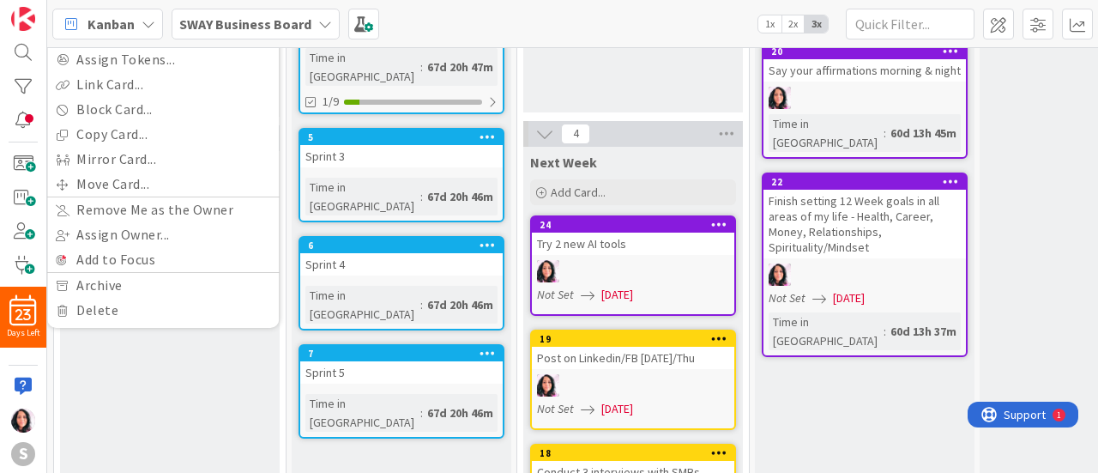
scroll to position [257, 0]
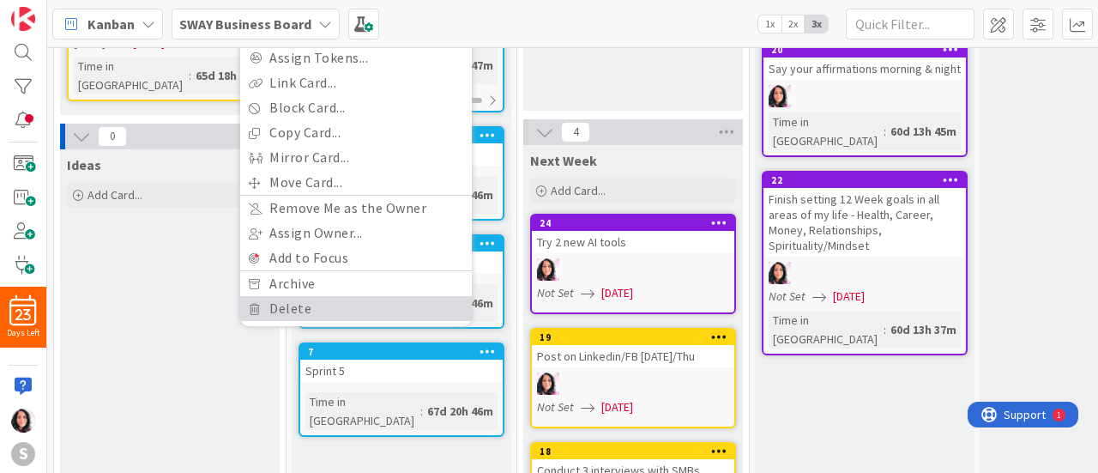
click at [292, 313] on link "Delete" at bounding box center [356, 308] width 232 height 25
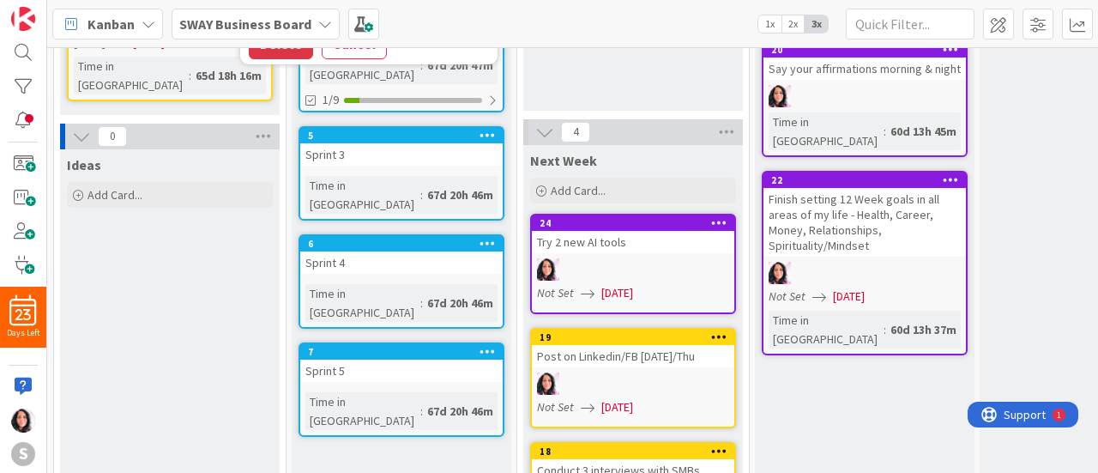
scroll to position [0, 0]
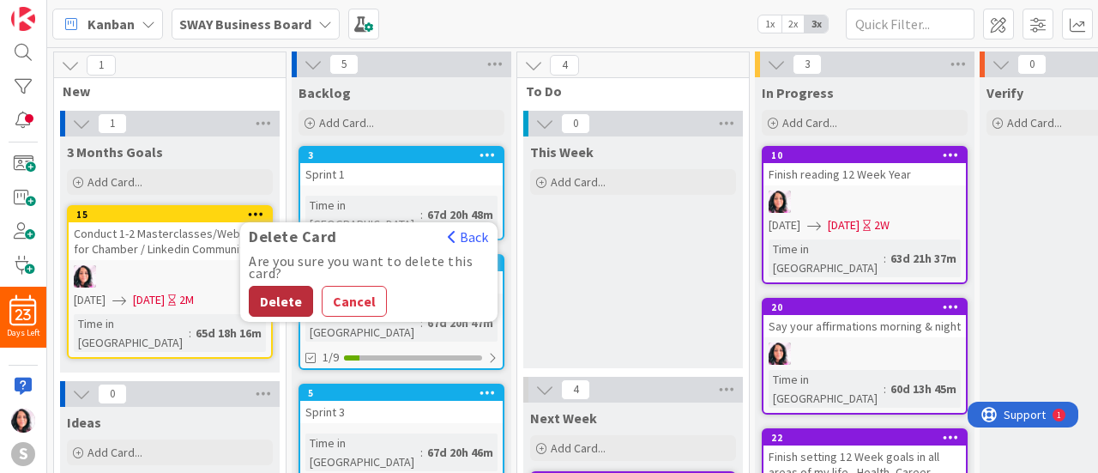
click at [284, 303] on button "Delete" at bounding box center [281, 301] width 64 height 31
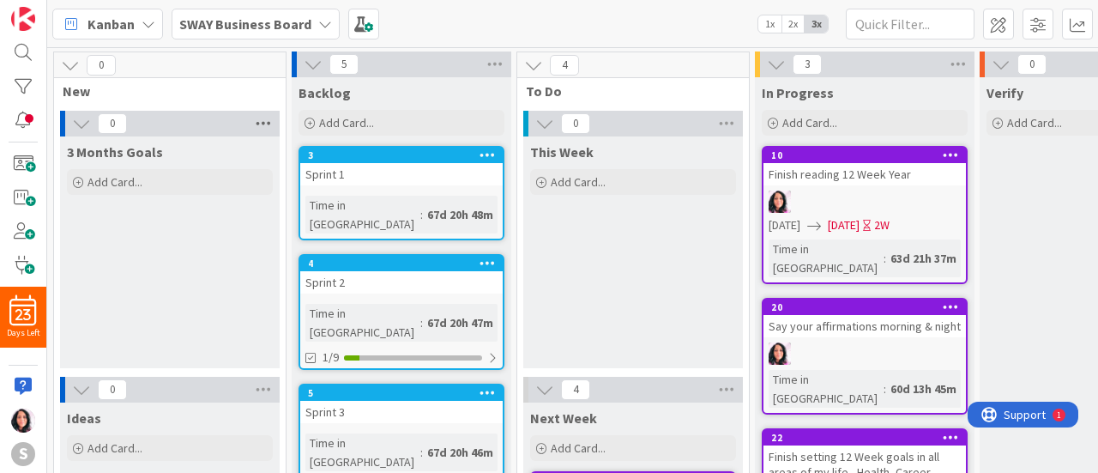
click at [256, 121] on icon at bounding box center [263, 124] width 22 height 26
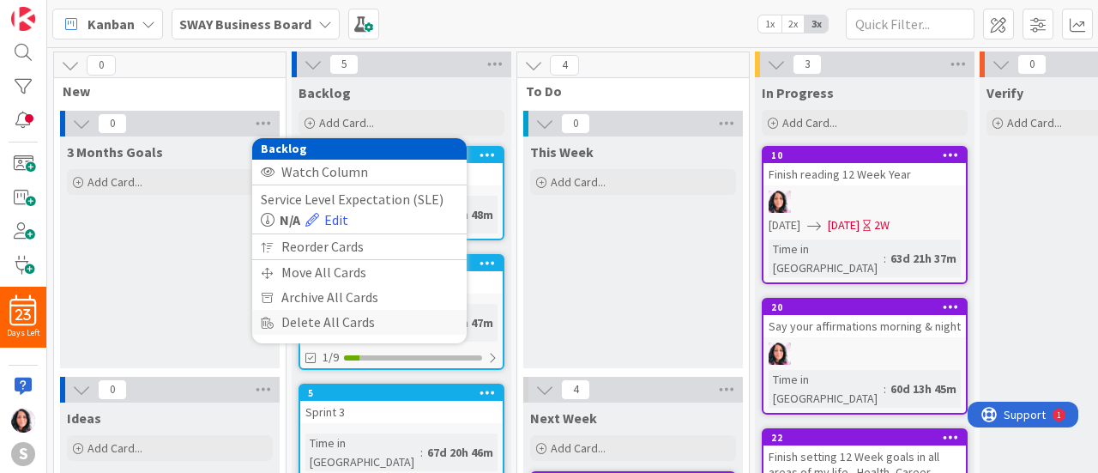
click at [287, 320] on div "Delete All Cards" at bounding box center [359, 322] width 214 height 25
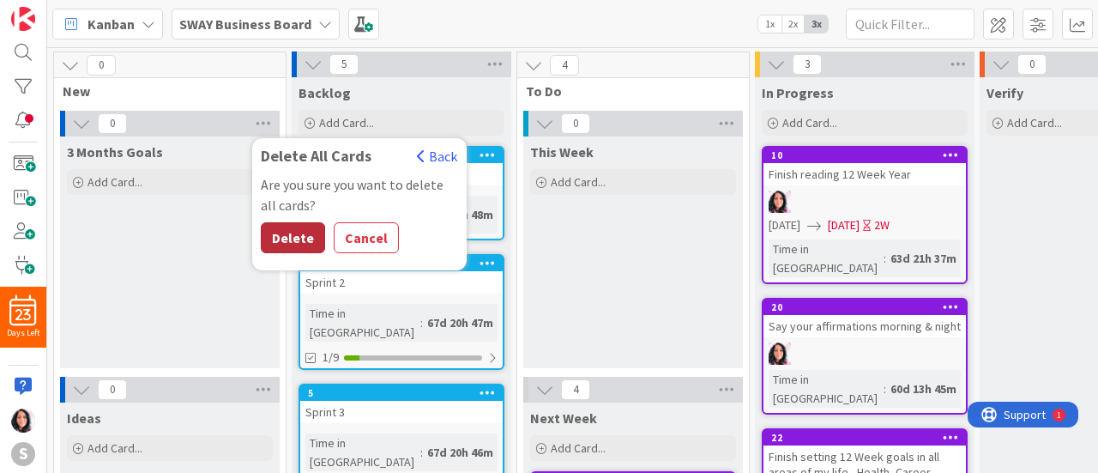
click at [290, 235] on button "Delete" at bounding box center [293, 237] width 64 height 31
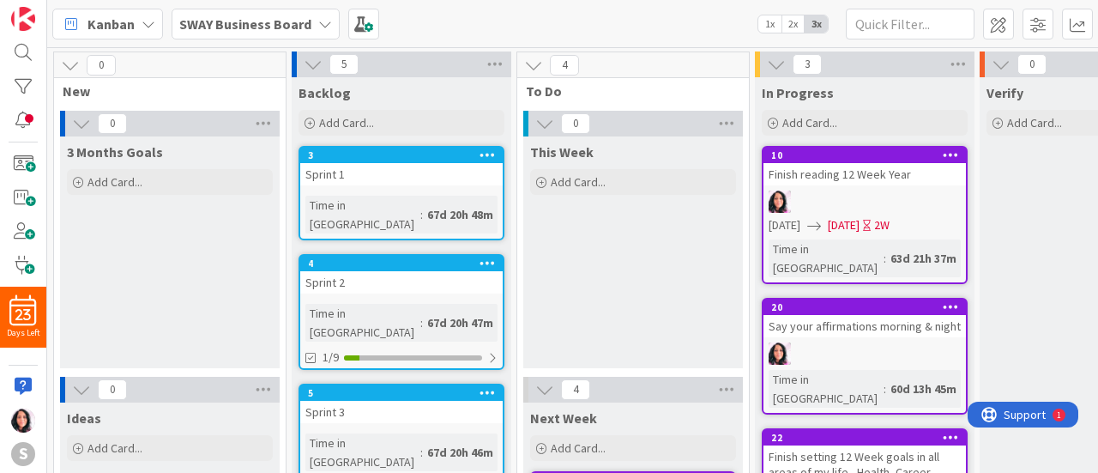
click at [81, 126] on icon at bounding box center [81, 123] width 19 height 19
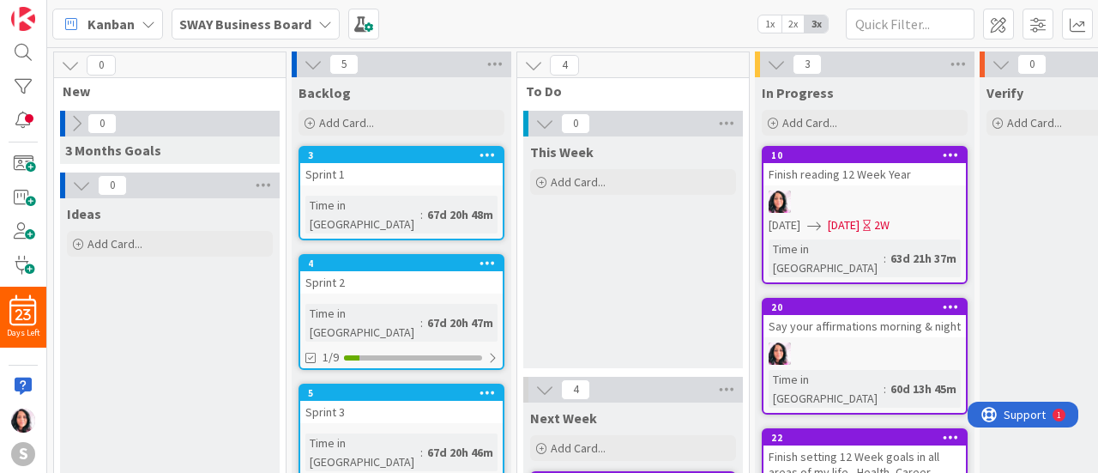
click at [86, 186] on icon at bounding box center [81, 185] width 19 height 19
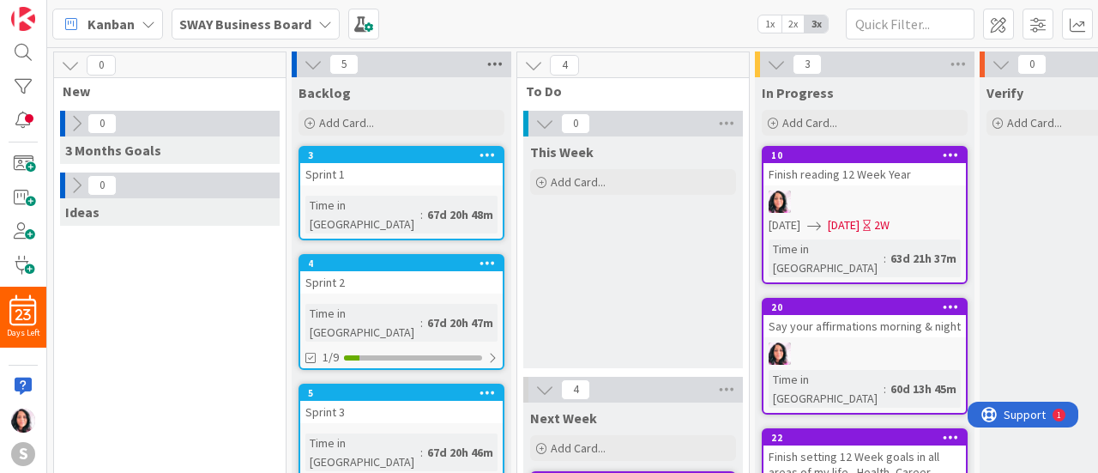
click at [492, 64] on icon at bounding box center [495, 64] width 22 height 26
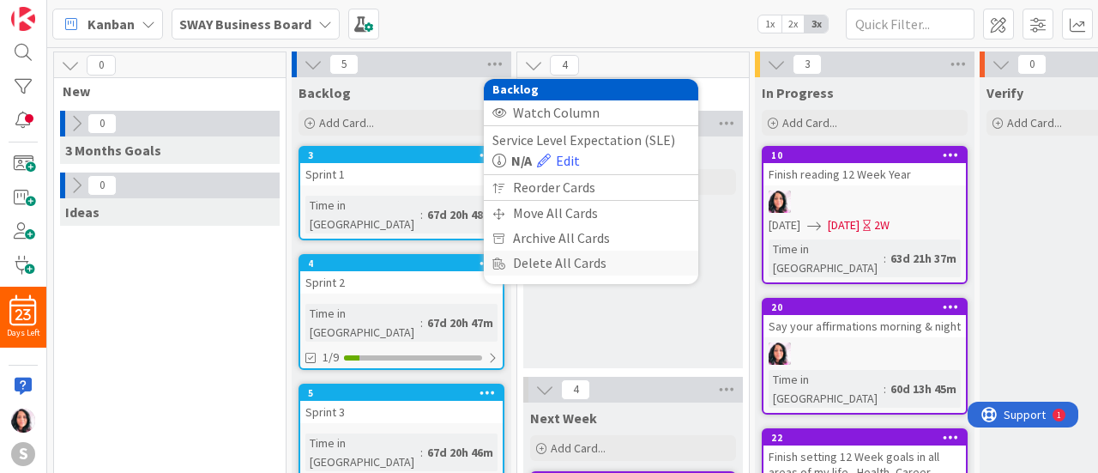
click at [547, 265] on div "Delete All Cards" at bounding box center [591, 262] width 214 height 25
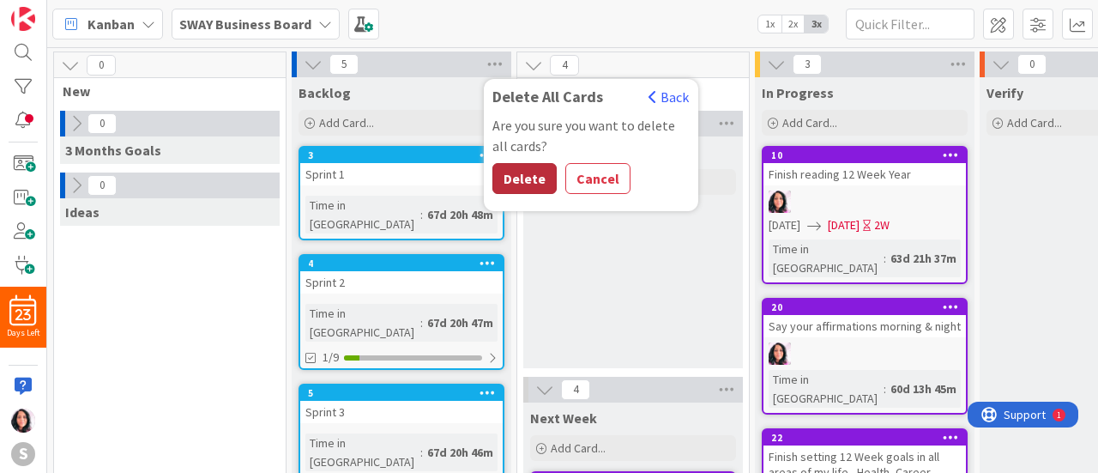
click at [528, 178] on button "Delete" at bounding box center [524, 178] width 64 height 31
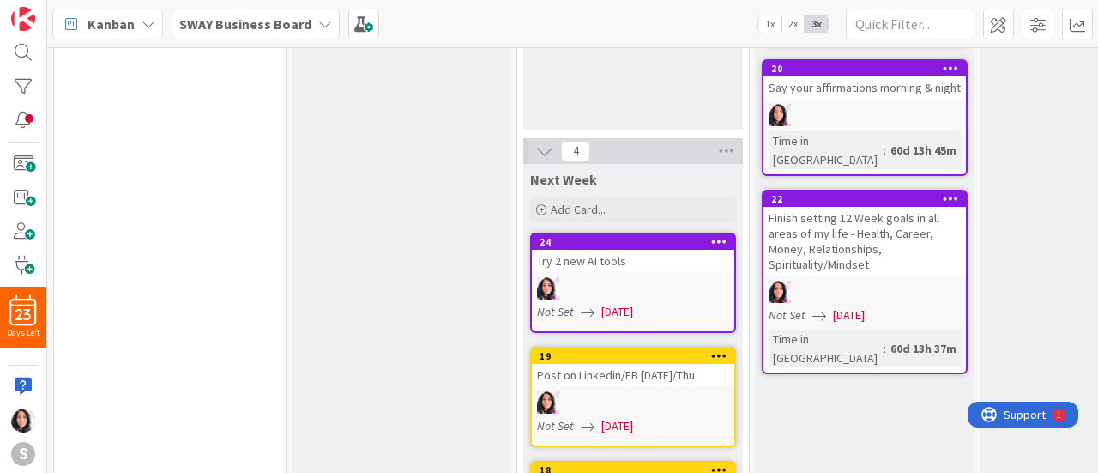
scroll to position [257, 0]
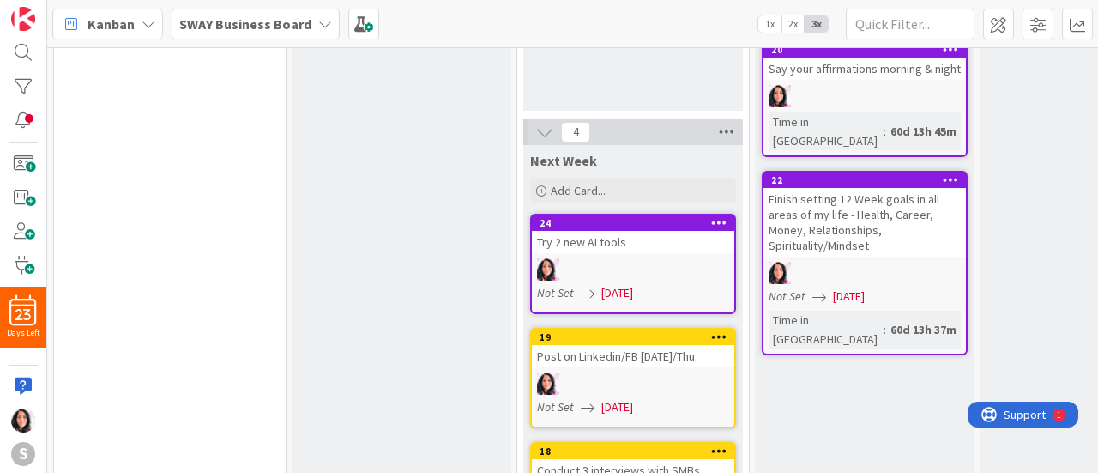
click at [731, 133] on icon at bounding box center [726, 132] width 22 height 26
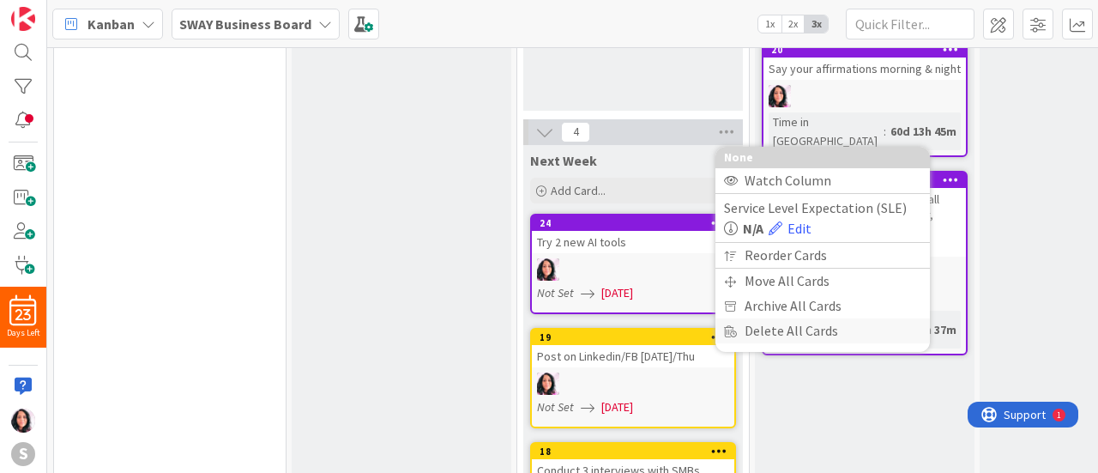
click at [770, 324] on div "Delete All Cards" at bounding box center [822, 330] width 214 height 25
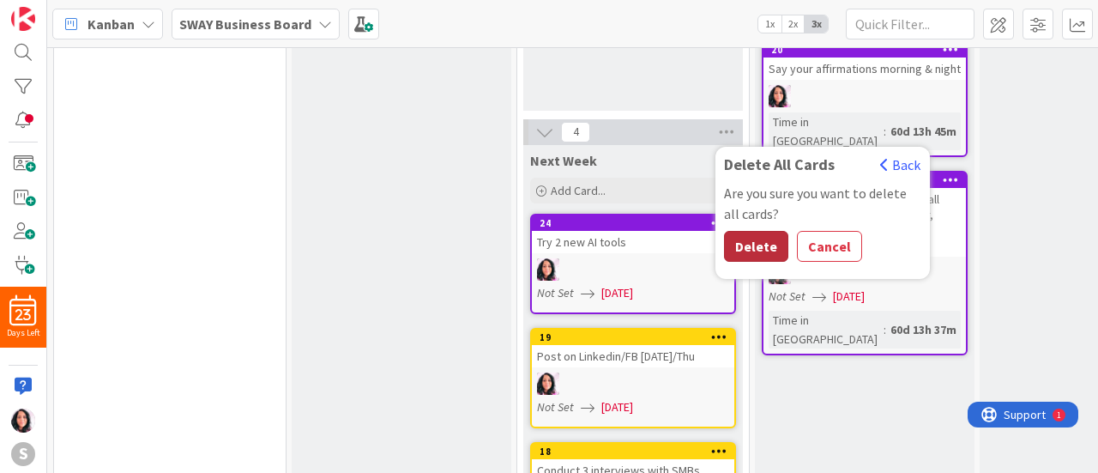
click at [744, 243] on button "Delete" at bounding box center [756, 246] width 64 height 31
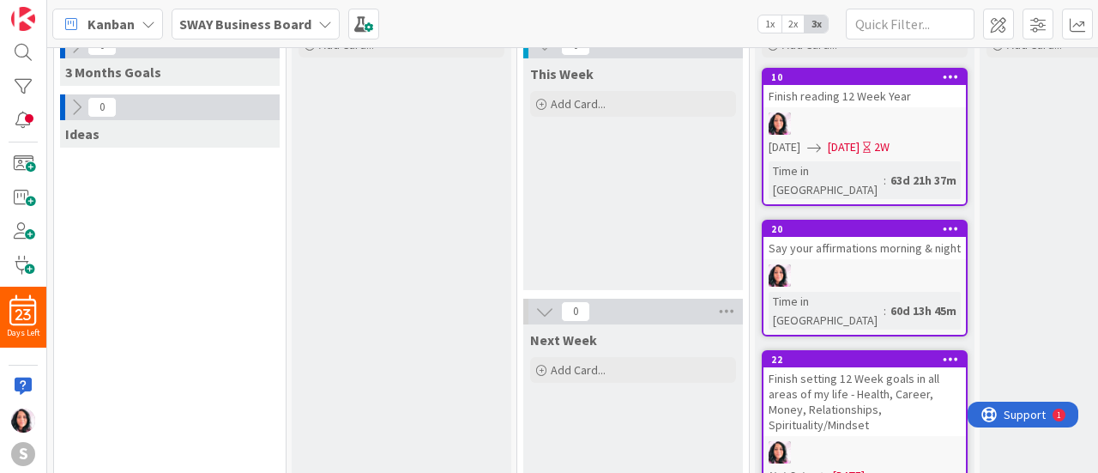
scroll to position [0, 0]
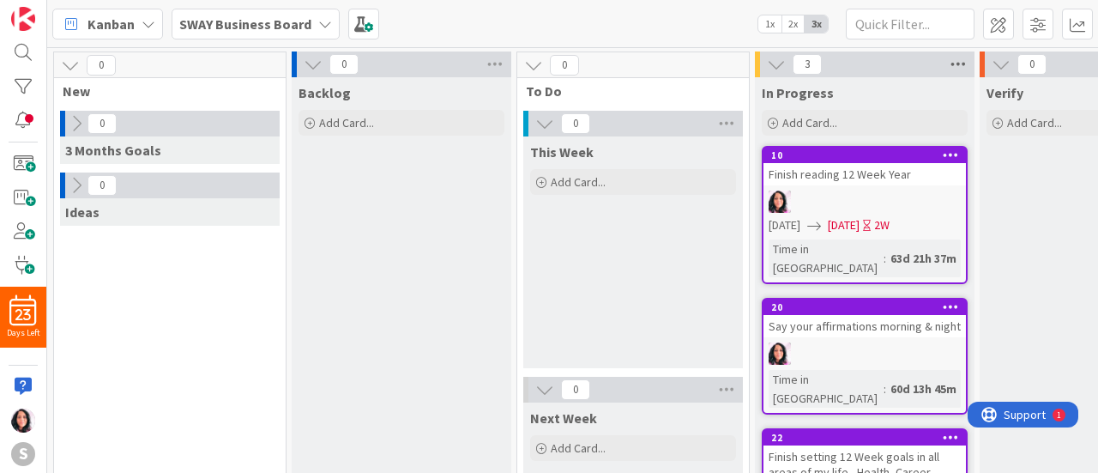
click at [958, 65] on icon at bounding box center [958, 64] width 22 height 26
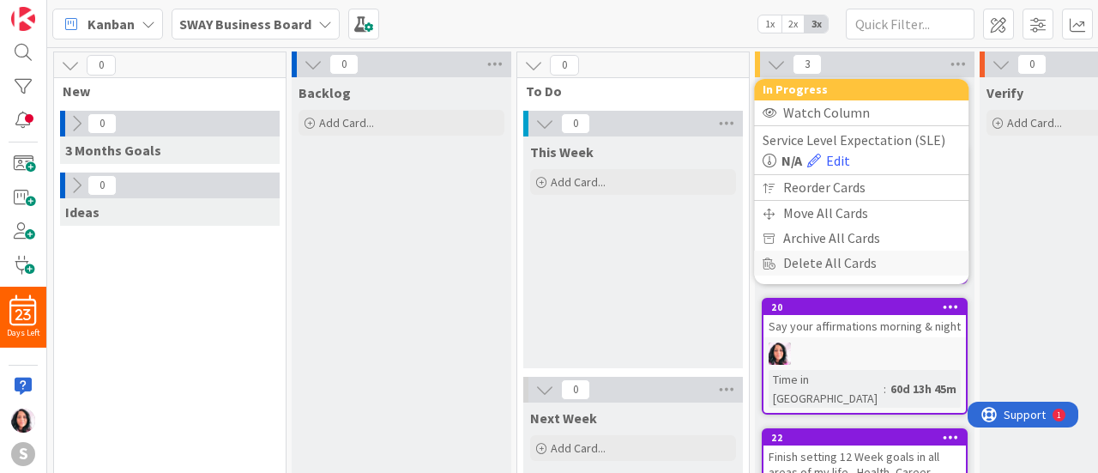
click at [892, 263] on div "Delete All Cards" at bounding box center [861, 262] width 214 height 25
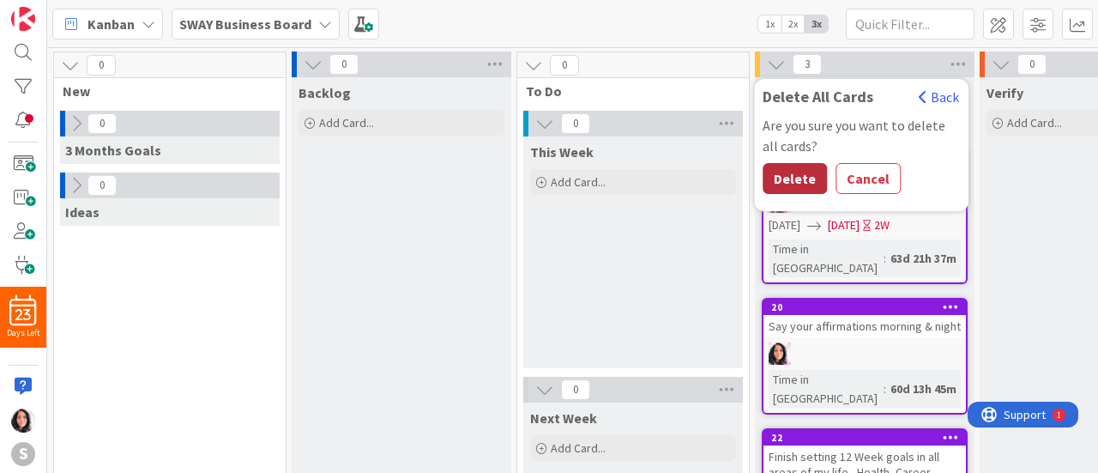
click at [795, 178] on button "Delete" at bounding box center [795, 178] width 64 height 31
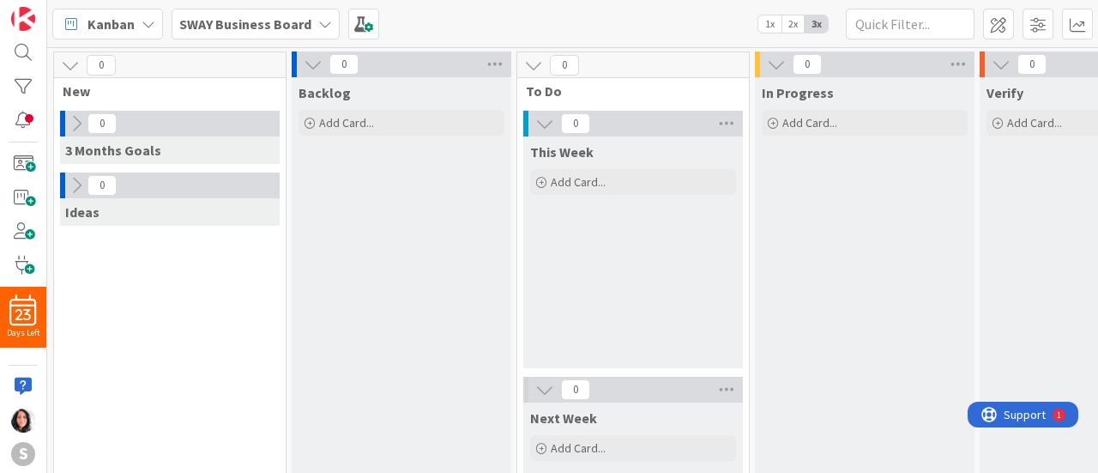
click at [318, 22] on icon at bounding box center [325, 24] width 14 height 14
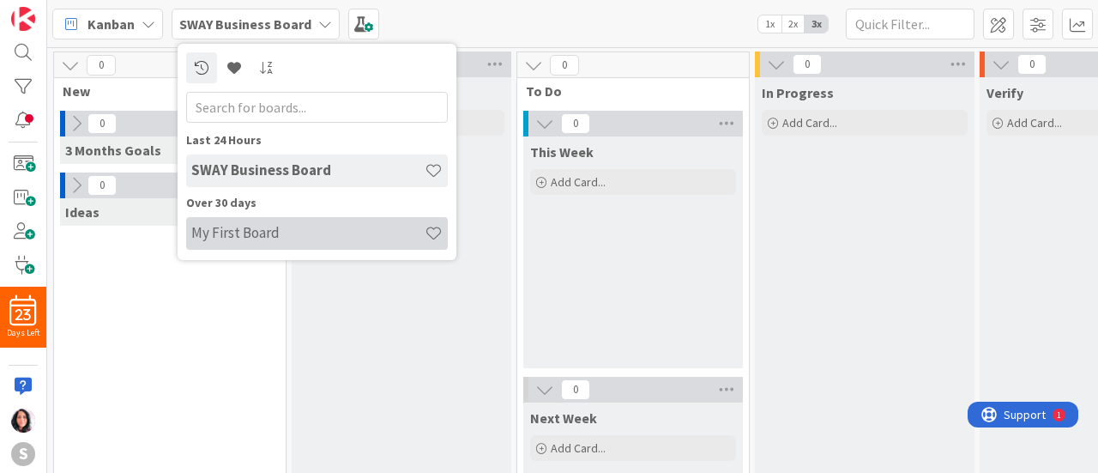
click at [247, 234] on h4 "My First Board" at bounding box center [307, 232] width 233 height 17
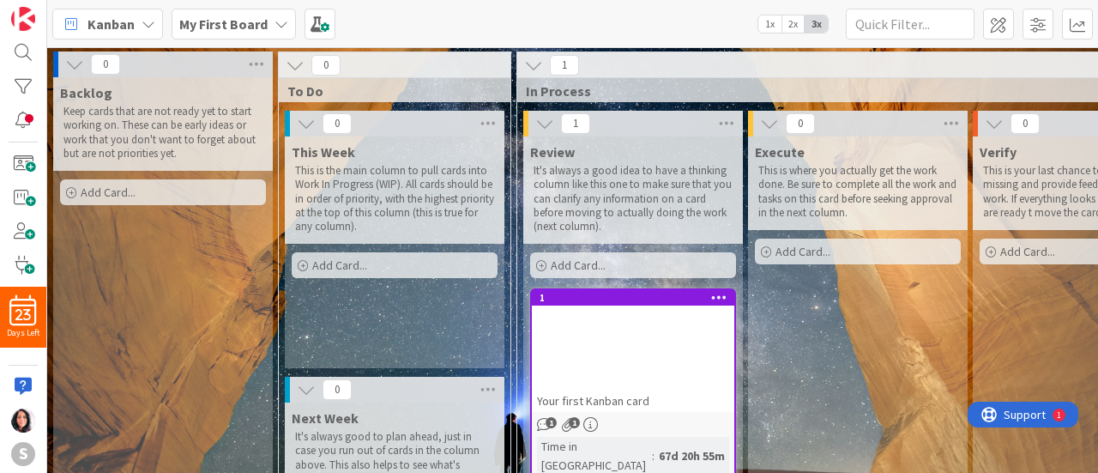
click at [275, 23] on icon at bounding box center [282, 24] width 14 height 14
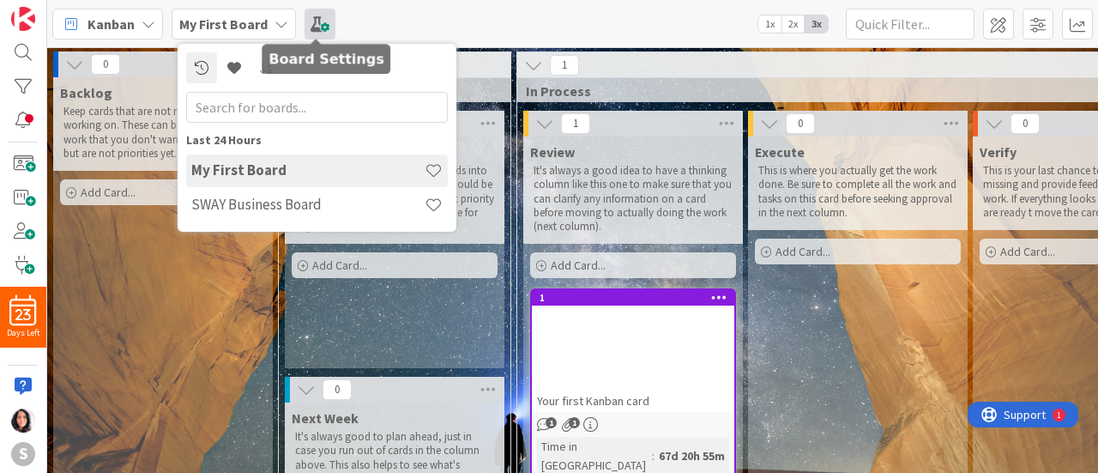
click at [317, 26] on span at bounding box center [320, 24] width 31 height 31
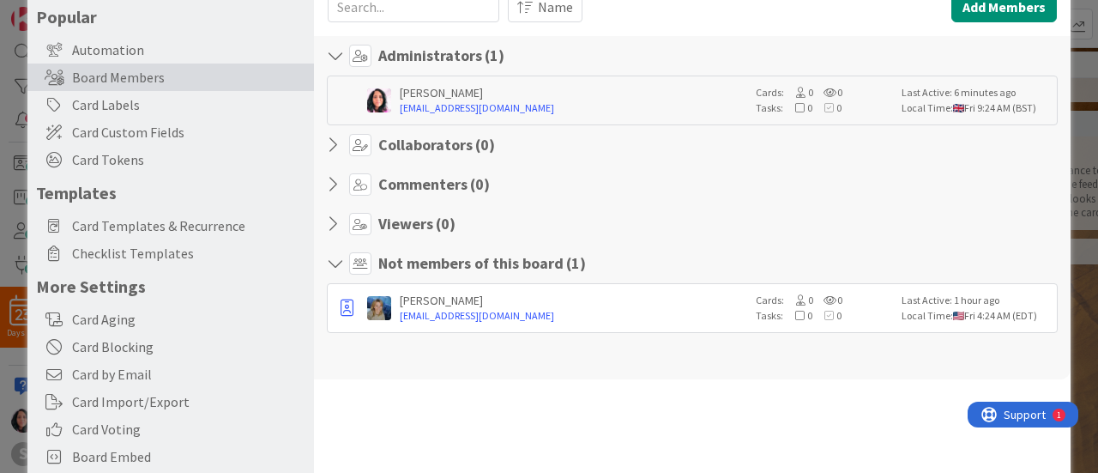
scroll to position [233, 0]
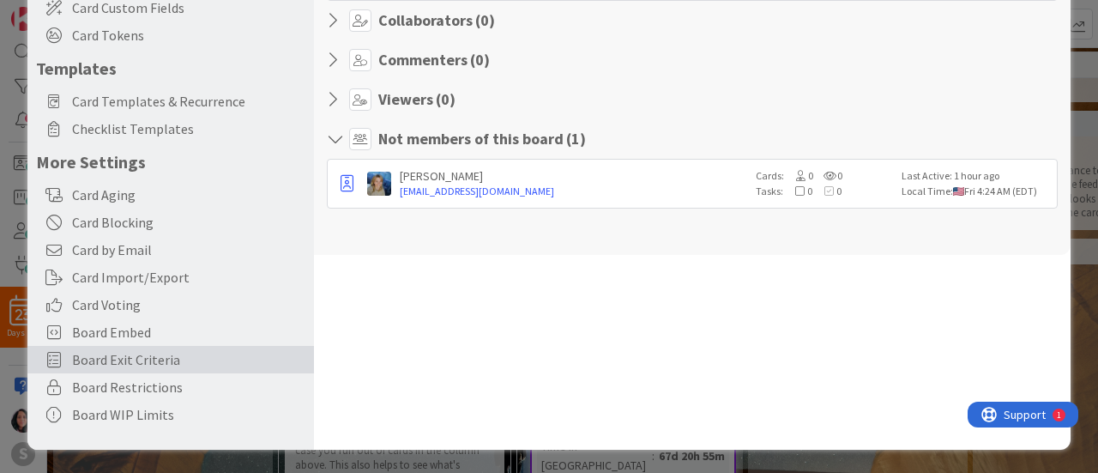
click at [137, 354] on span "Board Exit Criteria" at bounding box center [188, 359] width 233 height 21
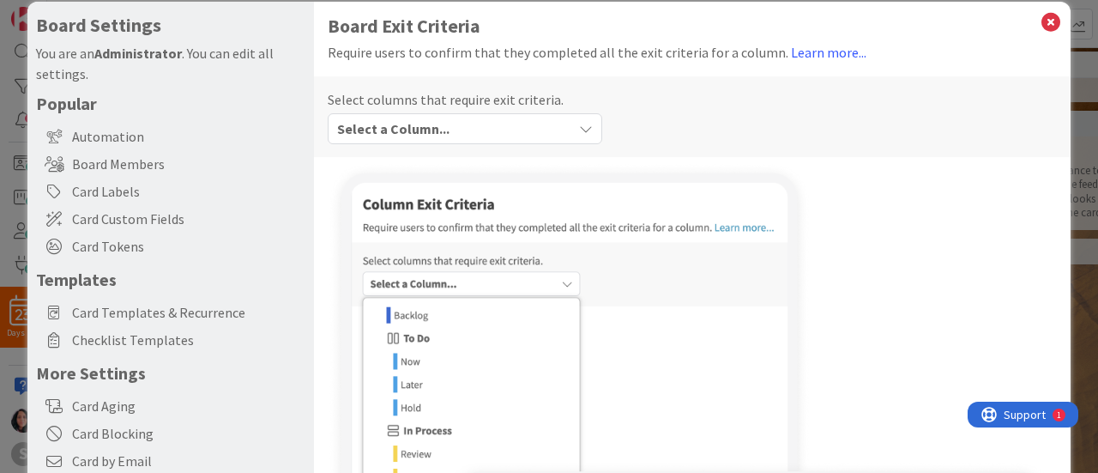
scroll to position [0, 0]
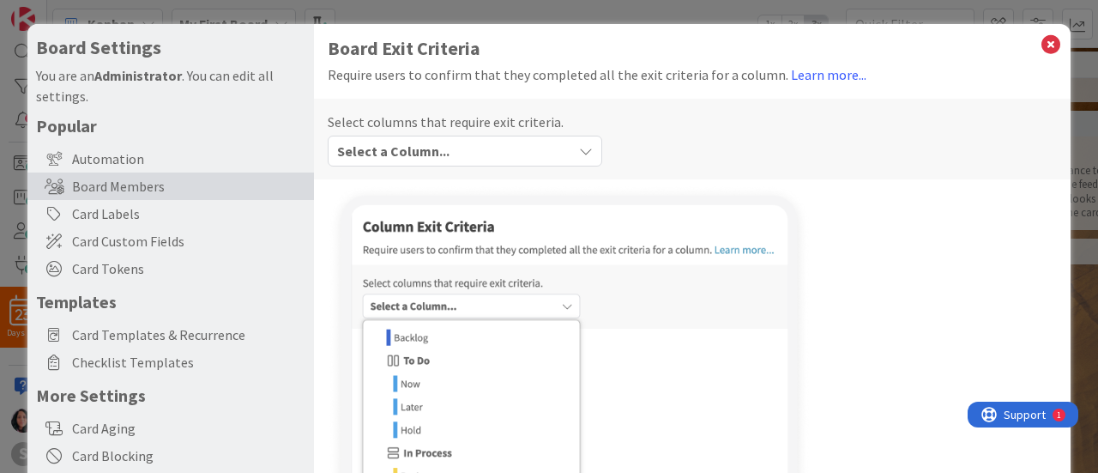
click at [147, 180] on div "Board Members" at bounding box center [170, 185] width 287 height 27
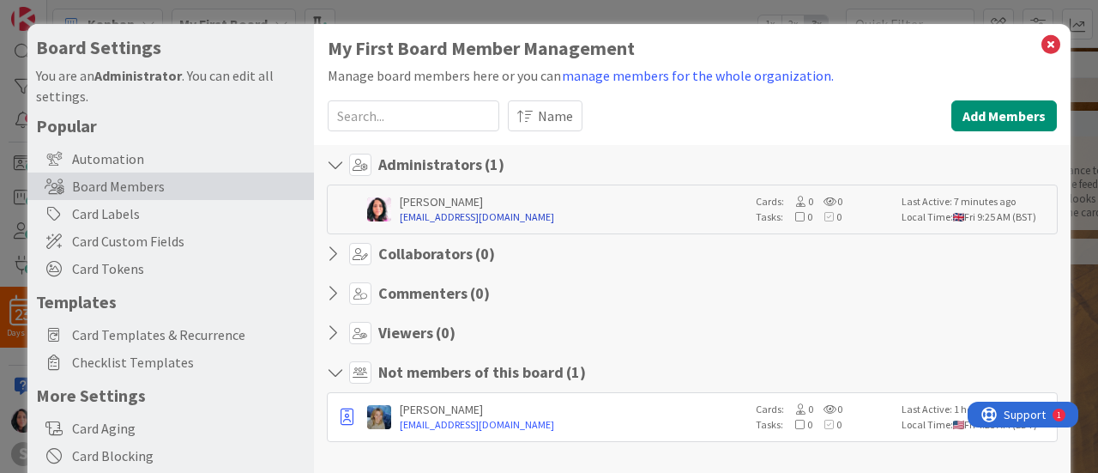
click at [667, 214] on link "[EMAIL_ADDRESS][DOMAIN_NAME]" at bounding box center [573, 216] width 347 height 15
click at [876, 97] on div "My First Board Member Management Manage board members here or you can manage me…" at bounding box center [692, 256] width 729 height 437
click at [341, 167] on icon at bounding box center [338, 164] width 22 height 17
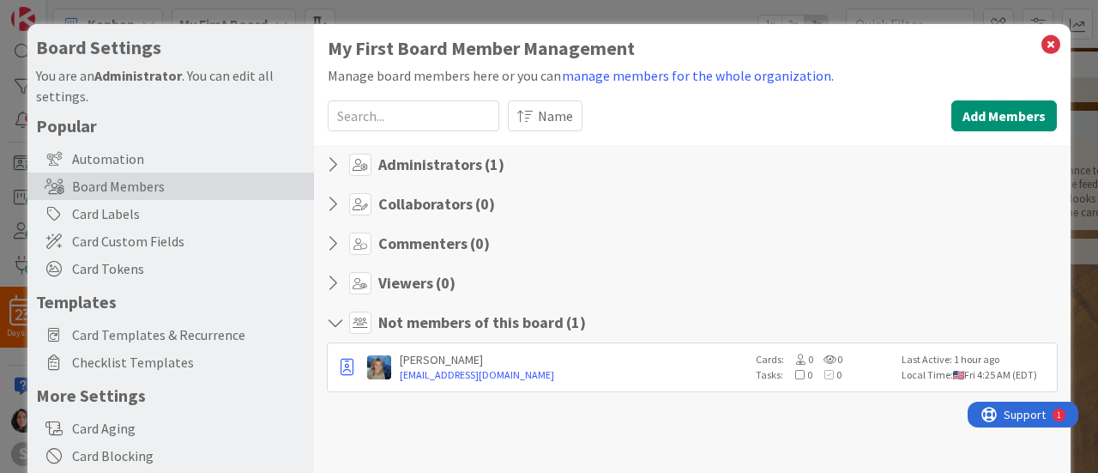
click at [333, 320] on icon at bounding box center [338, 322] width 22 height 17
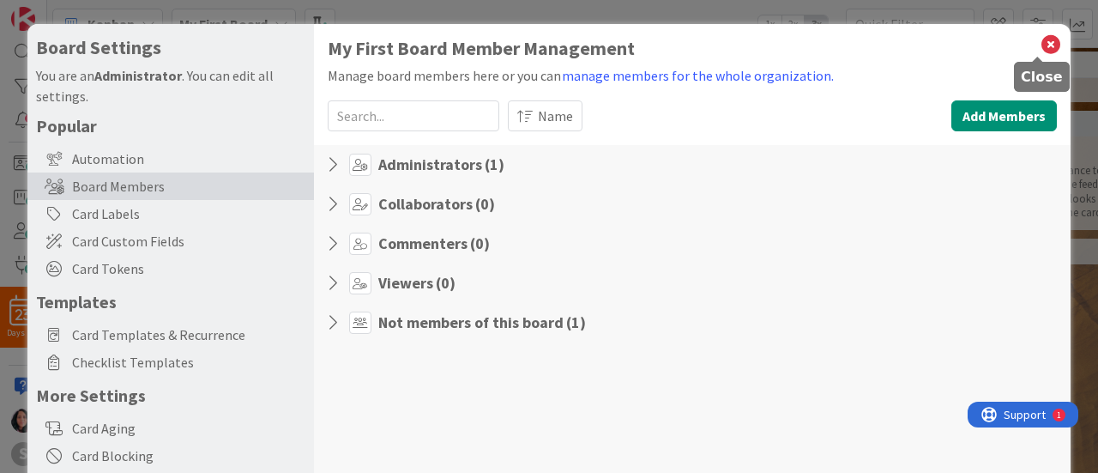
click at [1040, 41] on icon at bounding box center [1051, 45] width 22 height 24
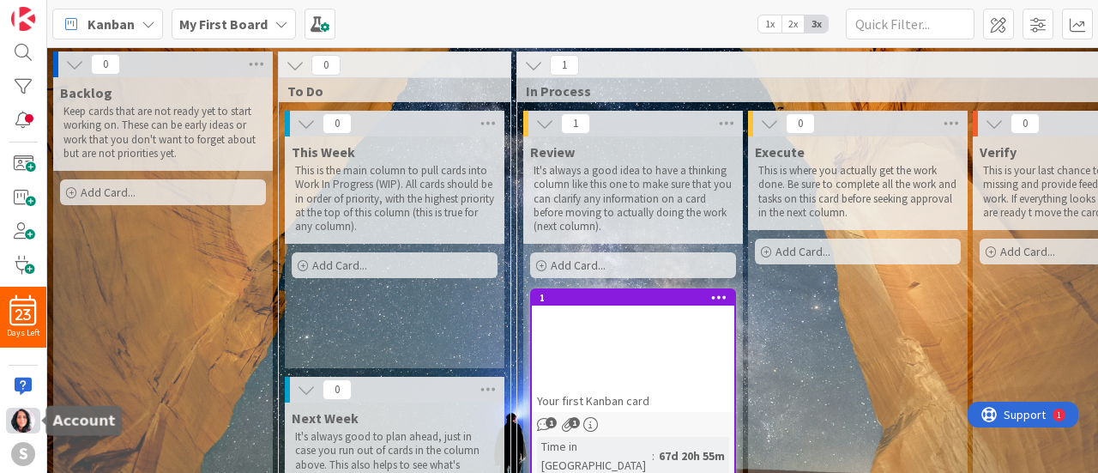
click at [19, 421] on img at bounding box center [23, 420] width 24 height 24
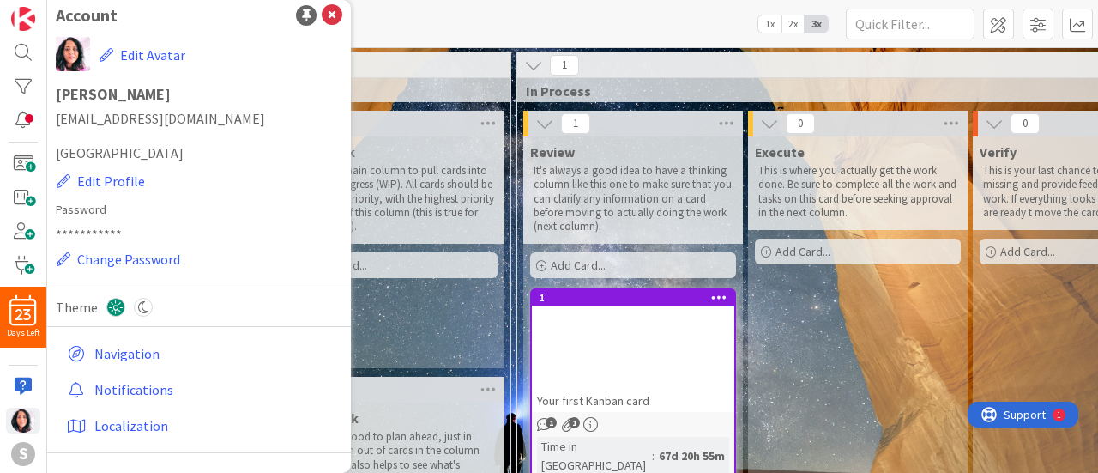
scroll to position [45, 0]
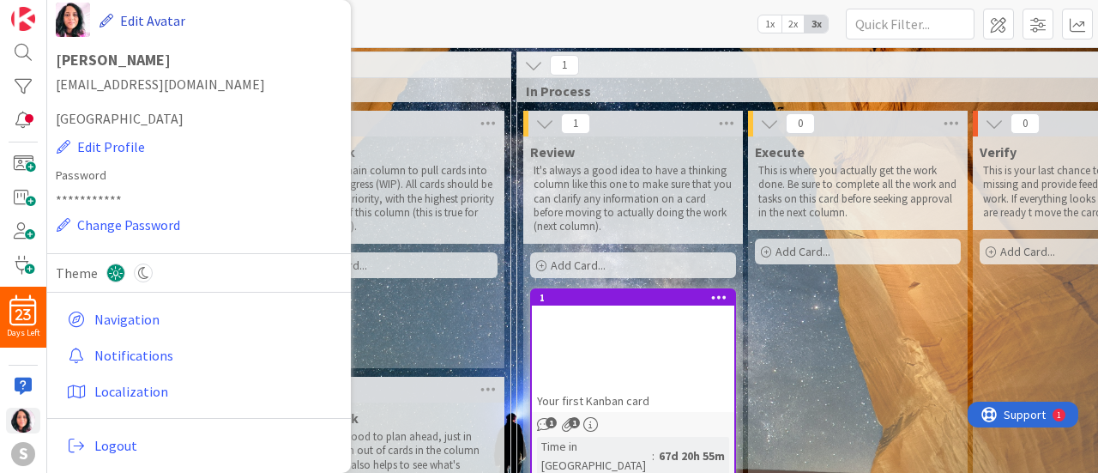
click at [144, 16] on button "Edit Avatar" at bounding box center [143, 21] width 88 height 36
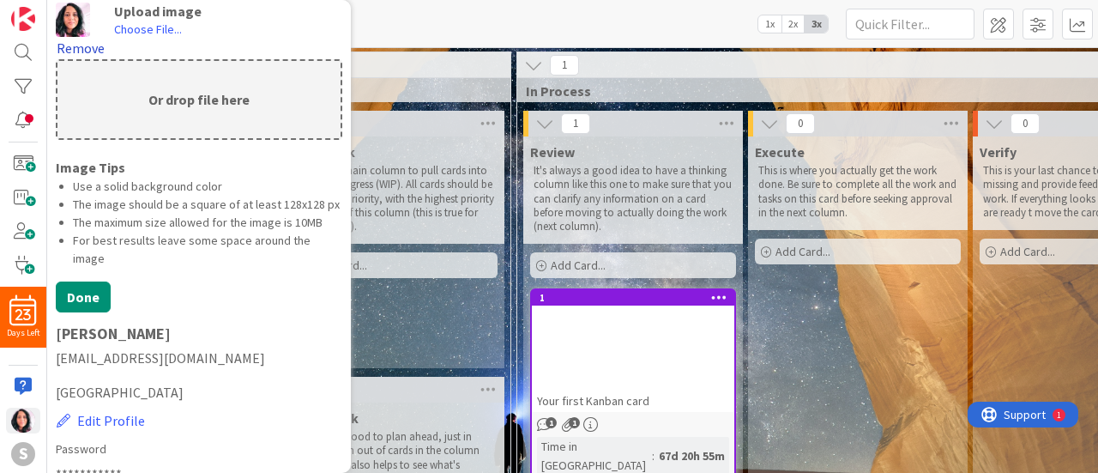
click at [67, 47] on button "Remove" at bounding box center [81, 48] width 50 height 22
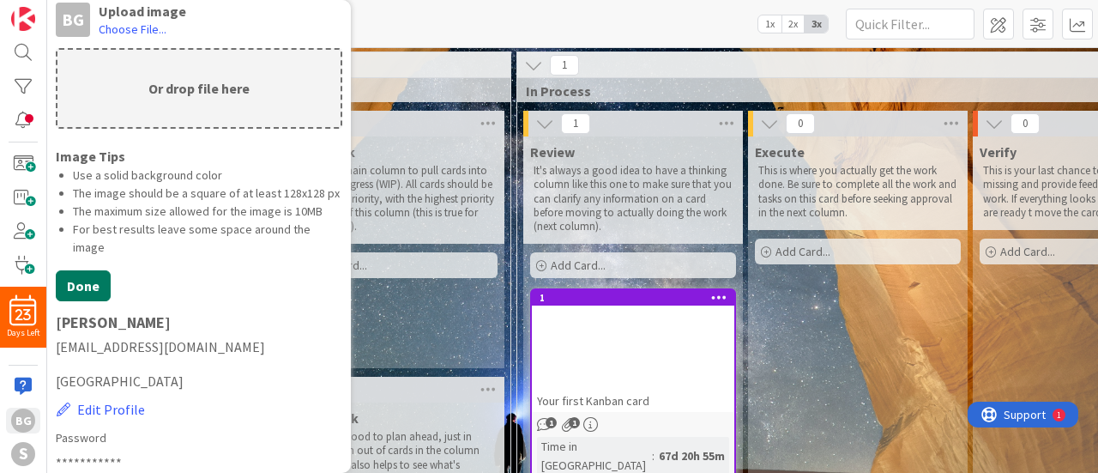
click at [76, 297] on button "Done" at bounding box center [83, 285] width 55 height 31
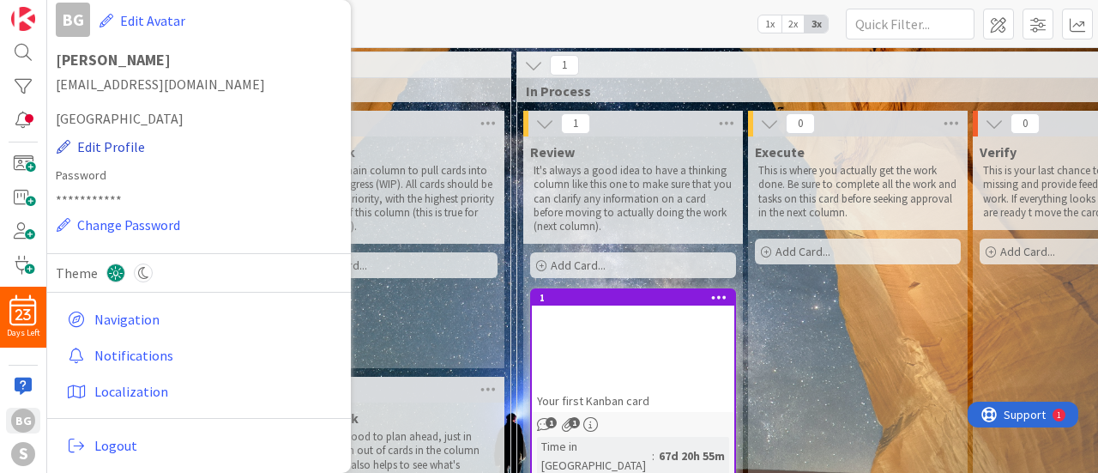
click at [115, 146] on button "Edit Profile" at bounding box center [101, 147] width 90 height 22
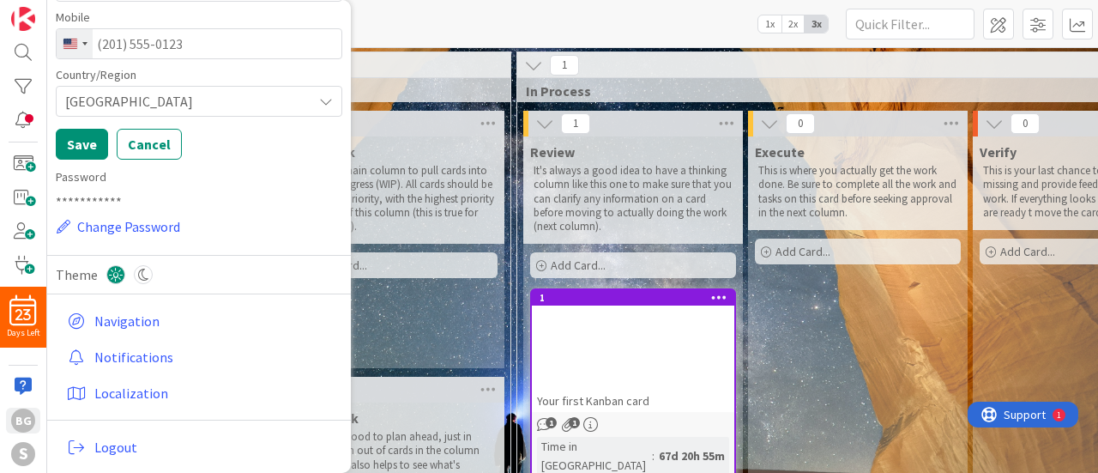
scroll to position [0, 0]
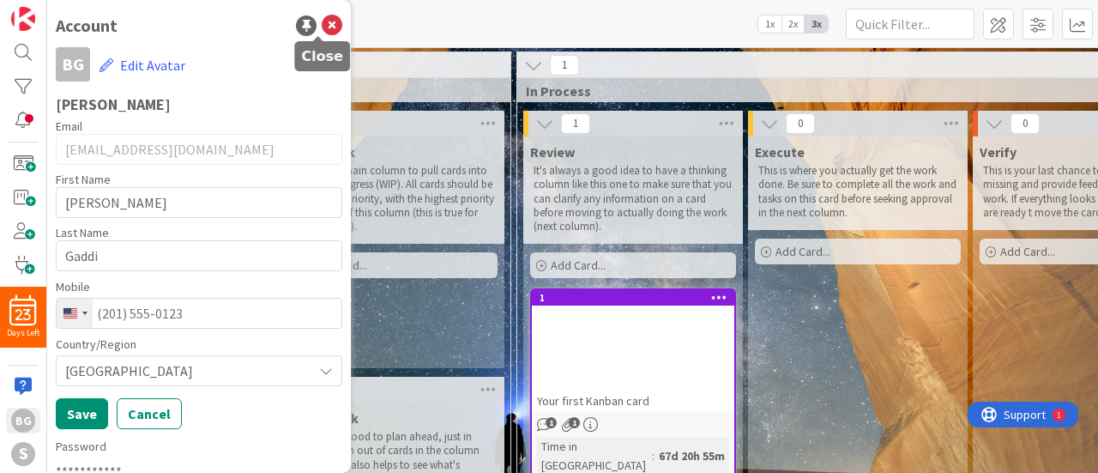
click at [322, 23] on icon at bounding box center [332, 25] width 21 height 21
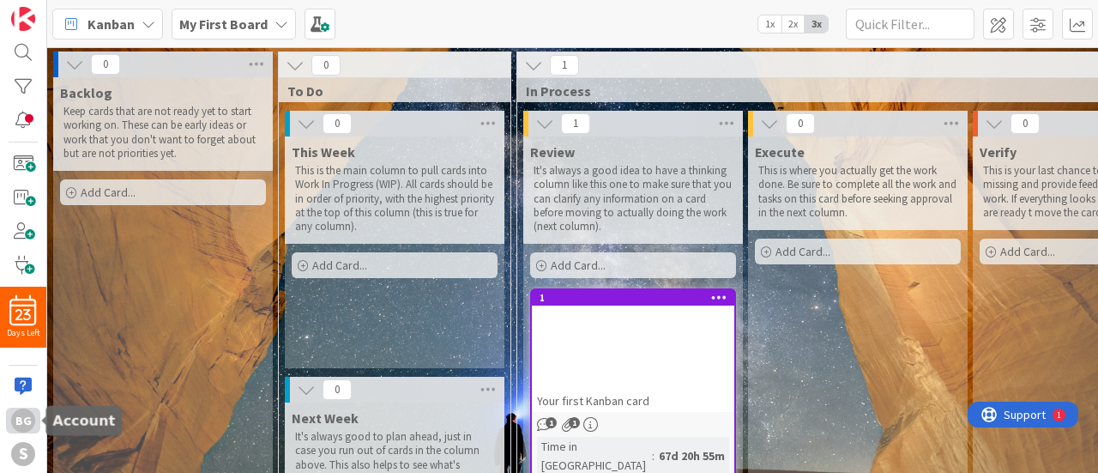
click at [25, 418] on div "BG" at bounding box center [23, 420] width 24 height 24
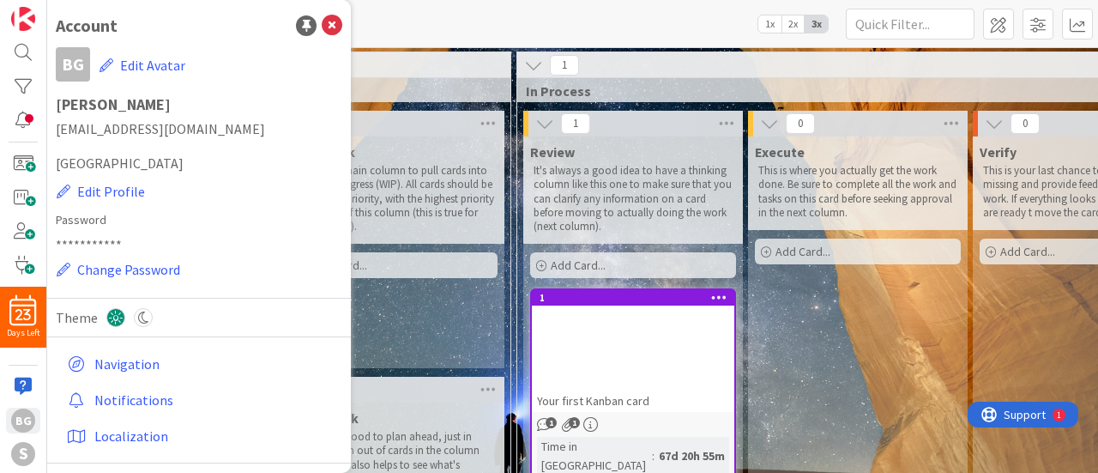
scroll to position [45, 0]
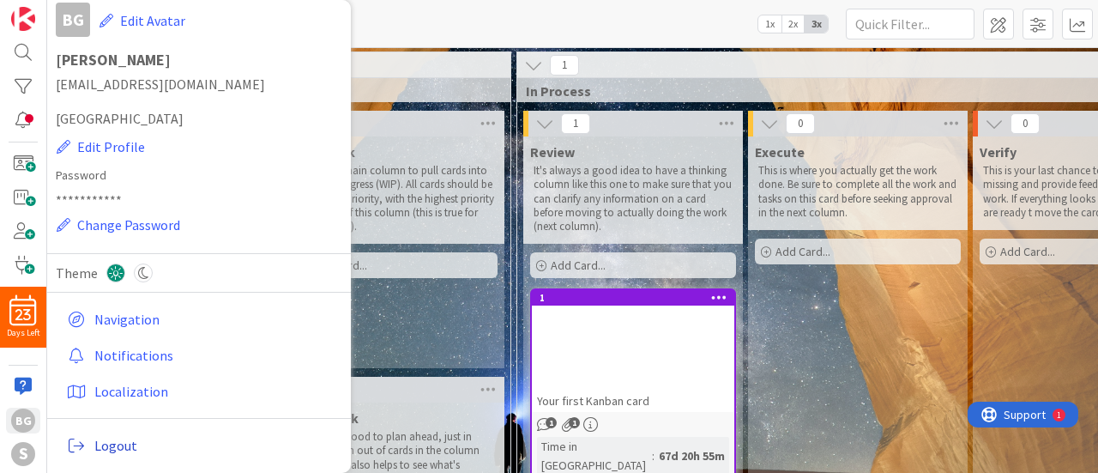
click at [111, 440] on span "Logout" at bounding box center [214, 445] width 241 height 21
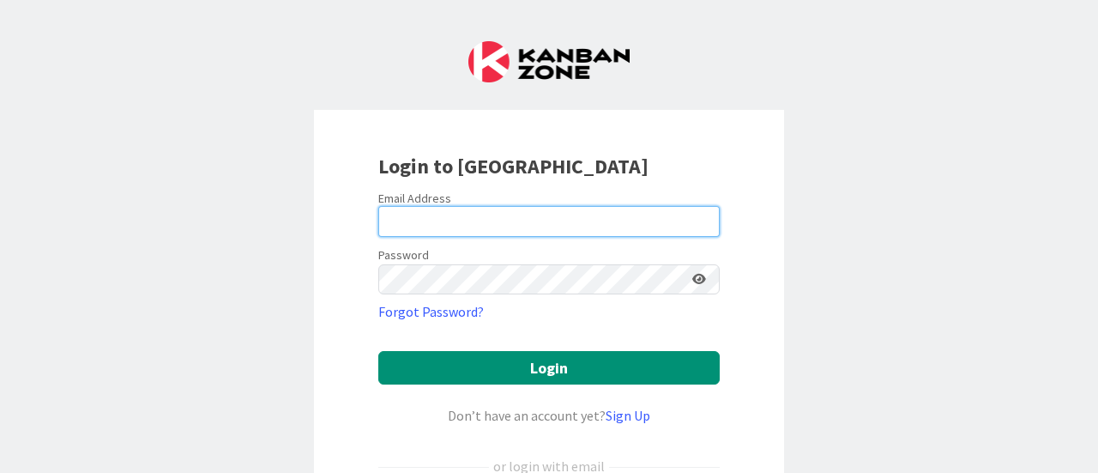
type input "Gaddi"
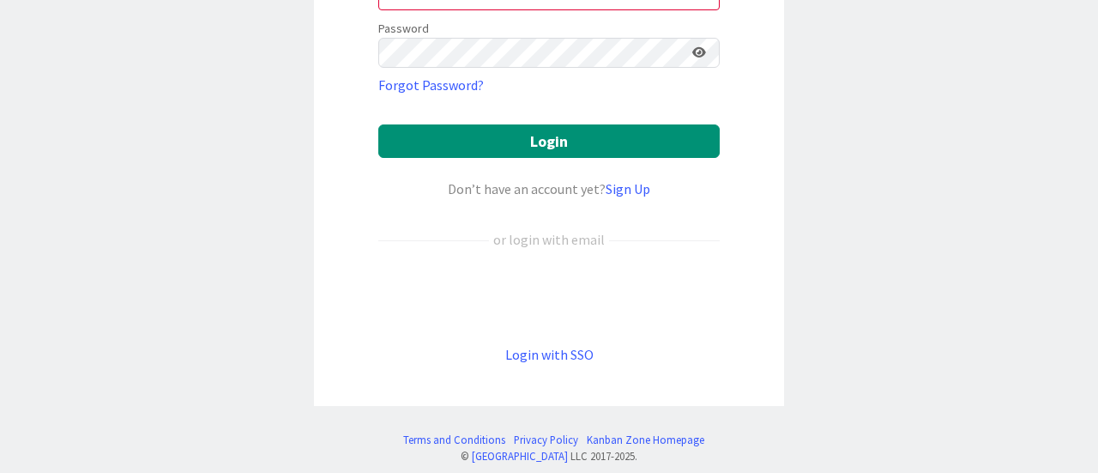
scroll to position [242, 0]
